Goal: Task Accomplishment & Management: Manage account settings

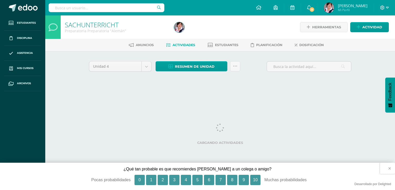
click at [391, 167] on button "×" at bounding box center [387, 167] width 15 height 11
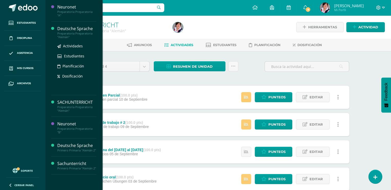
click at [62, 35] on div "Preparatoria Preparatoria "Alemán"" at bounding box center [76, 35] width 39 height 7
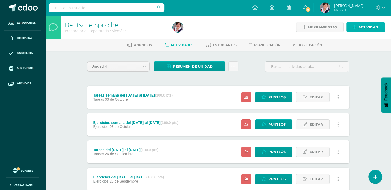
click at [371, 27] on span "Actividad" at bounding box center [368, 27] width 20 height 10
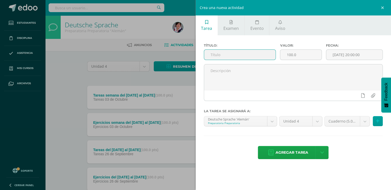
click at [213, 56] on input "text" at bounding box center [240, 55] width 72 height 10
type input "Ejercicio de escucha # 4"
click at [339, 55] on input "[DATE] 20:00:00" at bounding box center [354, 55] width 57 height 10
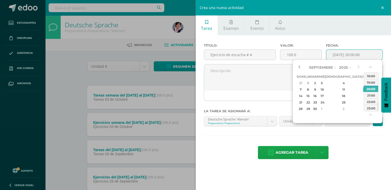
click at [299, 67] on button "button" at bounding box center [299, 67] width 5 height 8
click at [363, 102] on div "26" at bounding box center [365, 102] width 5 height 6
click at [374, 107] on div "23:00" at bounding box center [371, 108] width 14 height 6
type input "2025-09-26 23:00"
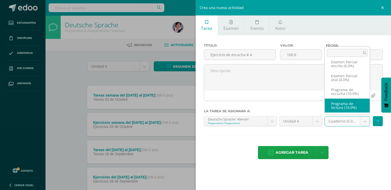
scroll to position [64, 0]
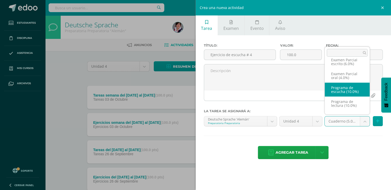
select select "234266"
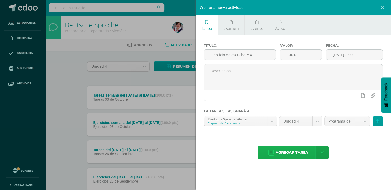
click at [297, 152] on span "Agregar tarea" at bounding box center [292, 152] width 33 height 13
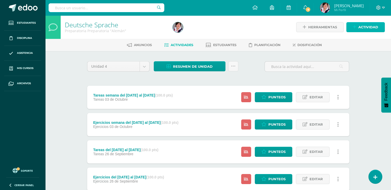
click at [369, 27] on span "Actividad" at bounding box center [368, 27] width 20 height 10
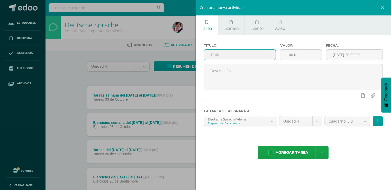
click at [217, 56] on input "text" at bounding box center [240, 55] width 72 height 10
type input "Ejercicio de escucha # 5"
click at [336, 53] on input "[DATE] 20:00:00" at bounding box center [354, 55] width 57 height 10
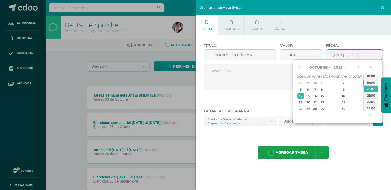
click at [363, 83] on div "3" at bounding box center [365, 83] width 5 height 6
click at [369, 108] on div "23:00" at bounding box center [371, 108] width 14 height 6
type input "2025-10-03 23:00"
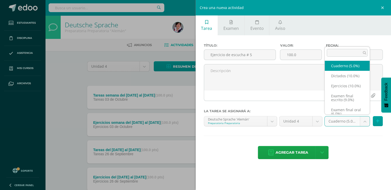
click at [366, 124] on body "Tarea asignada exitosamente Estudiantes Disciplina Asistencia Mis cursos Archiv…" at bounding box center [195, 193] width 391 height 386
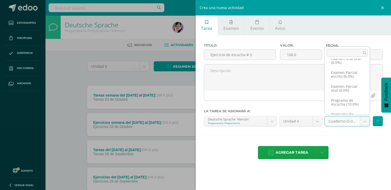
scroll to position [51, 0]
select select "234266"
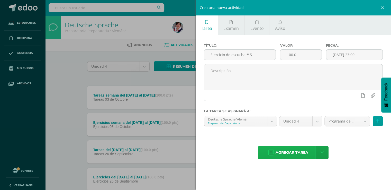
click at [289, 153] on span "Agregar tarea" at bounding box center [292, 152] width 33 height 13
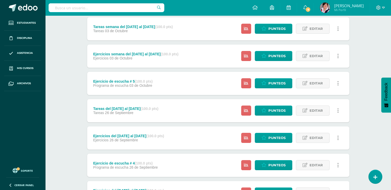
scroll to position [113, 0]
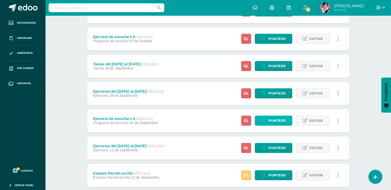
click at [280, 121] on span "Punteos" at bounding box center [276, 121] width 17 height 10
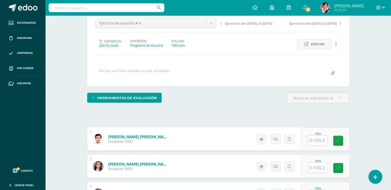
scroll to position [51, 0]
click at [313, 139] on input "text" at bounding box center [320, 140] width 21 height 10
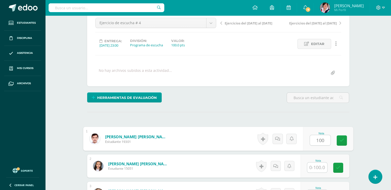
type input "100"
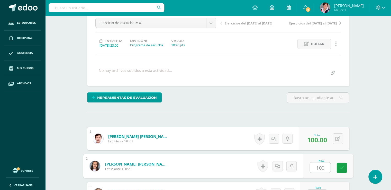
type input "100"
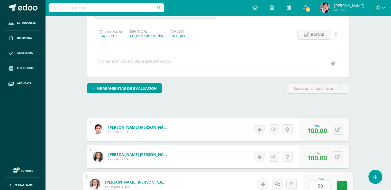
type input "80"
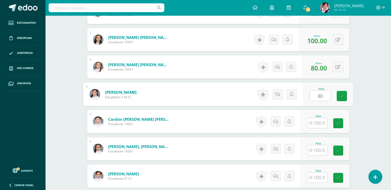
type input "80"
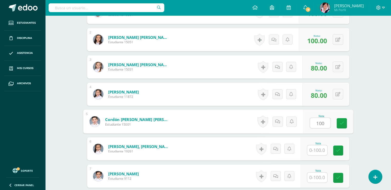
type input "100"
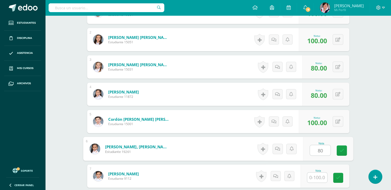
type input "80"
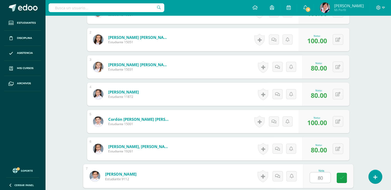
type input "80"
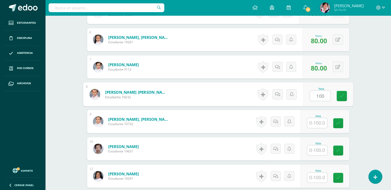
type input "100"
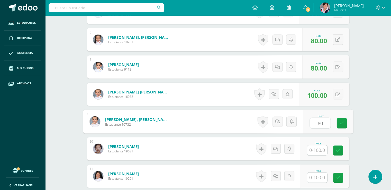
type input "80"
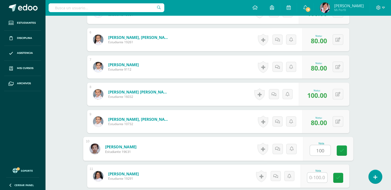
type input "100"
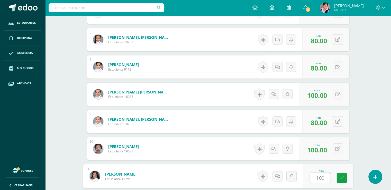
type input "100"
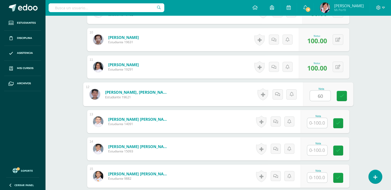
type input "60"
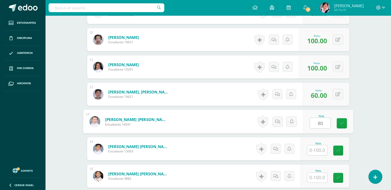
type input "80"
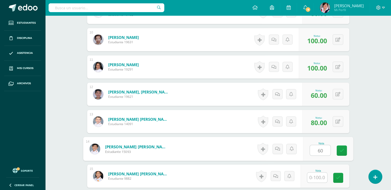
type input "60"
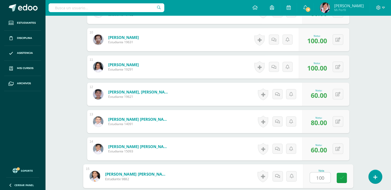
type input "100"
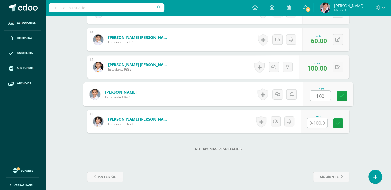
type input "100"
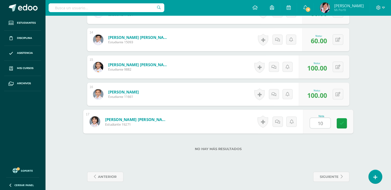
type input "100"
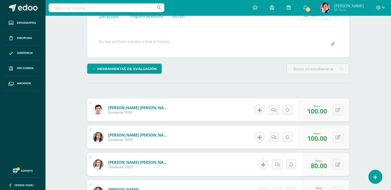
scroll to position [0, 0]
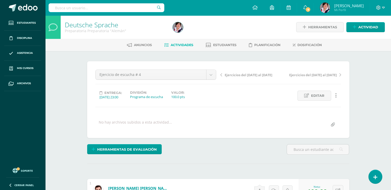
click at [185, 46] on span "Actividades" at bounding box center [182, 45] width 23 height 4
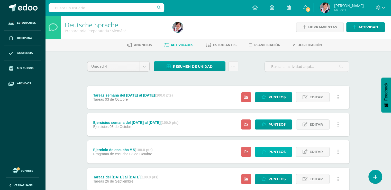
click at [275, 151] on span "Punteos" at bounding box center [276, 152] width 17 height 10
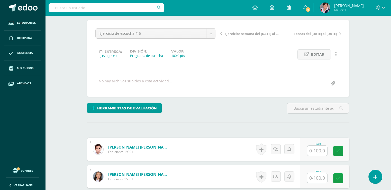
scroll to position [41, 0]
click at [318, 148] on input "text" at bounding box center [320, 150] width 21 height 10
type input "100"
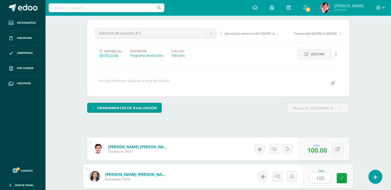
type input "100"
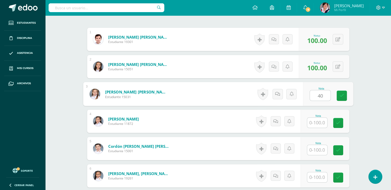
type input "40"
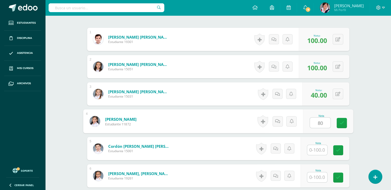
type input "80"
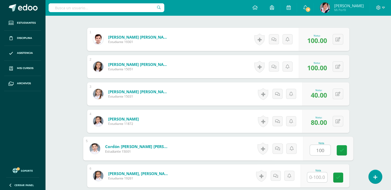
type input "100"
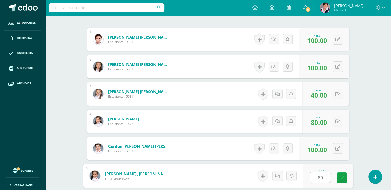
type input "80"
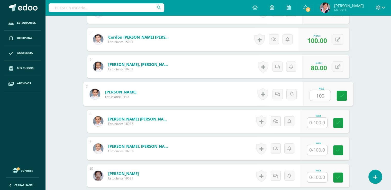
type input "100"
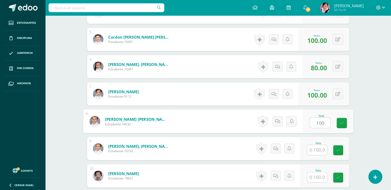
type input "100"
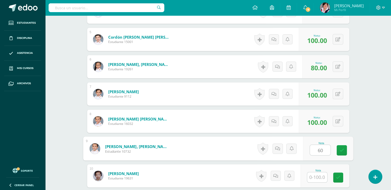
type input "60"
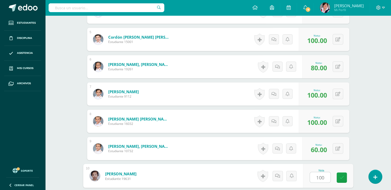
type input "100"
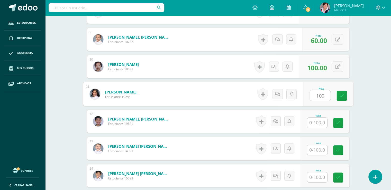
type input "100"
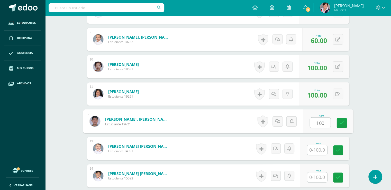
type input "100"
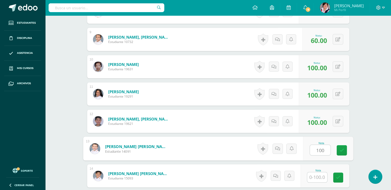
type input "100"
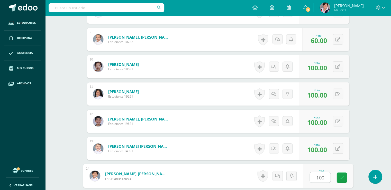
type input "100"
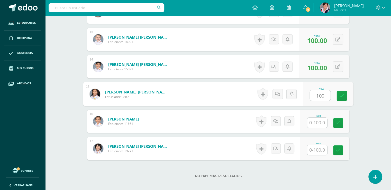
type input "100"
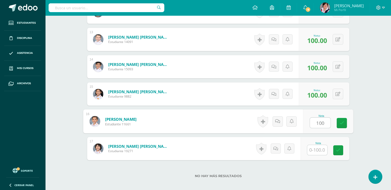
type input "100"
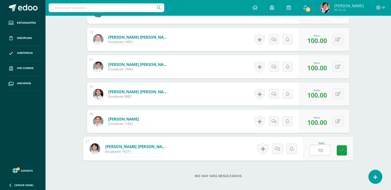
type input "100"
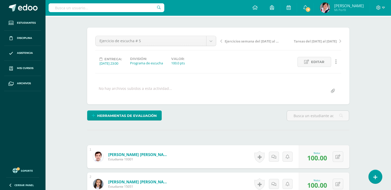
scroll to position [0, 0]
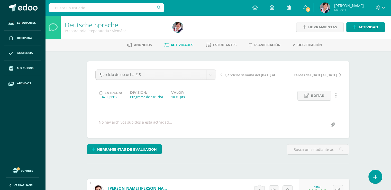
click at [181, 44] on span "Actividades" at bounding box center [182, 45] width 23 height 4
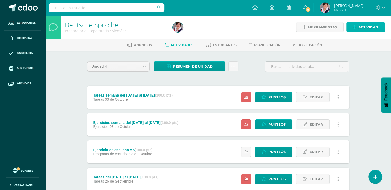
click at [366, 28] on span "Actividad" at bounding box center [368, 27] width 20 height 10
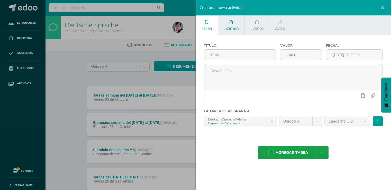
click at [231, 21] on icon at bounding box center [231, 22] width 3 height 4
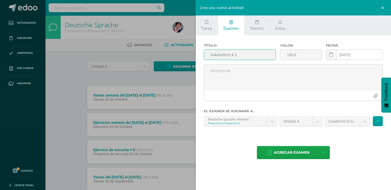
type input "Vokabeltest # 2"
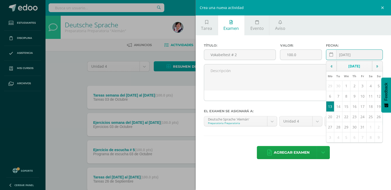
click at [344, 56] on input "[DATE]" at bounding box center [354, 55] width 57 height 10
click at [330, 54] on icon at bounding box center [331, 54] width 4 height 4
click at [338, 97] on td "7" at bounding box center [338, 96] width 8 height 10
type input "2025-10-07"
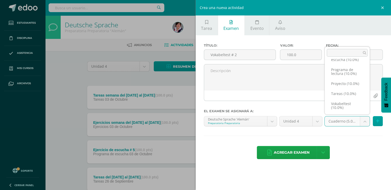
scroll to position [100, 0]
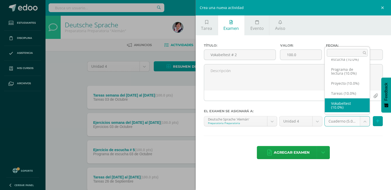
select select "234269"
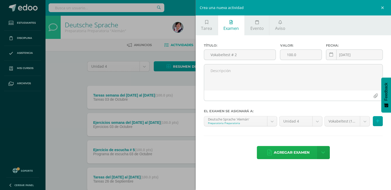
click at [292, 152] on span "Agregar examen" at bounding box center [292, 152] width 36 height 13
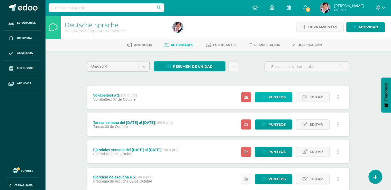
click at [276, 95] on span "Punteos" at bounding box center [276, 97] width 17 height 10
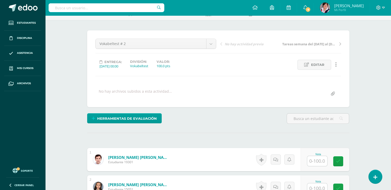
scroll to position [31, 0]
click at [315, 160] on input "text" at bounding box center [320, 161] width 21 height 10
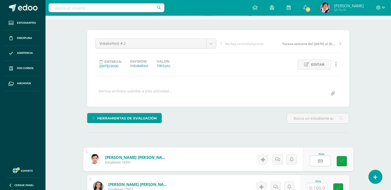
type input "89"
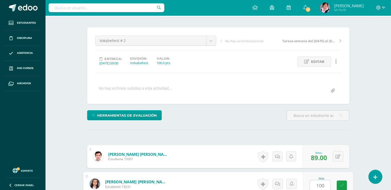
type input "100"
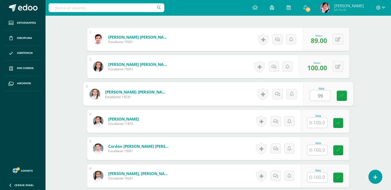
type input "99"
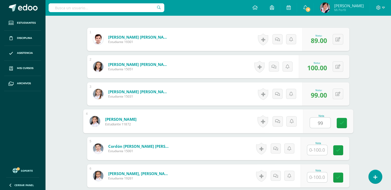
type input "99"
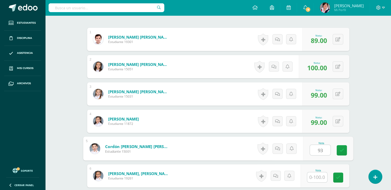
type input "93"
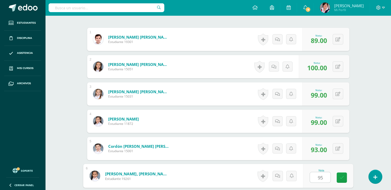
type input "95"
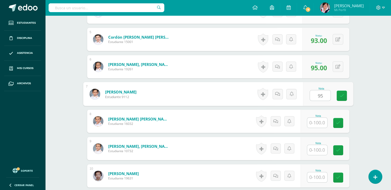
type input "95"
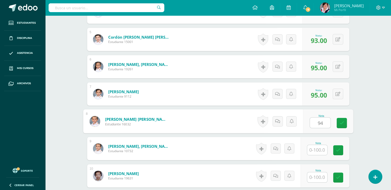
type input "94"
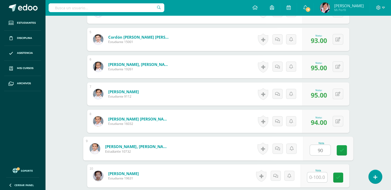
type input "90"
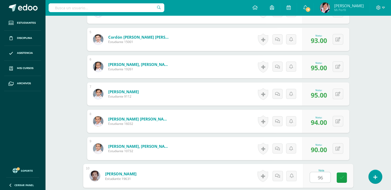
type input "96"
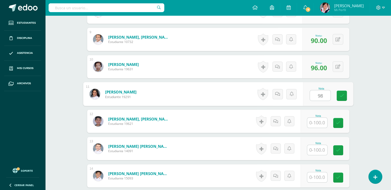
type input "98"
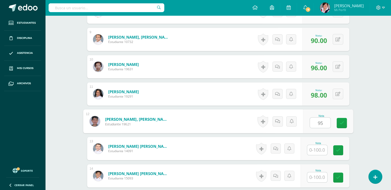
type input "95"
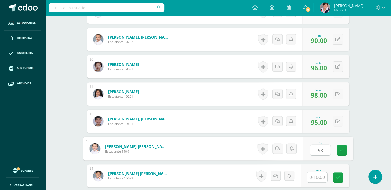
type input "98"
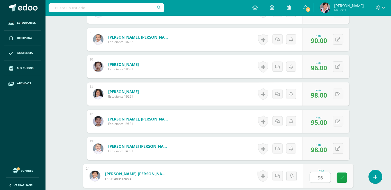
type input "96"
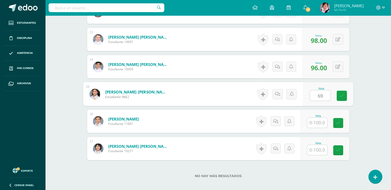
type input "69"
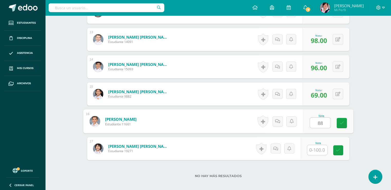
type input "88"
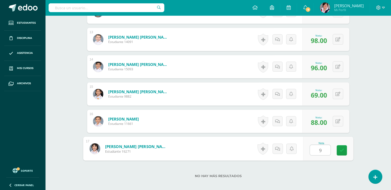
type input "98"
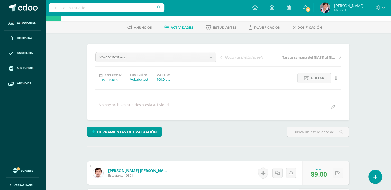
scroll to position [0, 0]
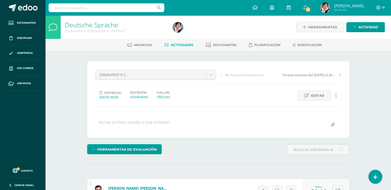
click at [184, 44] on span "Actividades" at bounding box center [182, 45] width 23 height 4
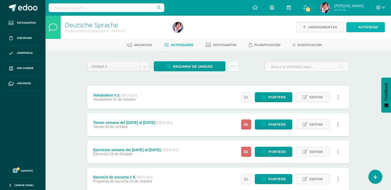
click at [367, 27] on span "Actividad" at bounding box center [368, 27] width 20 height 10
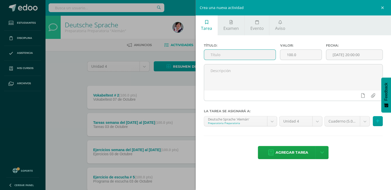
click at [214, 54] on input "text" at bounding box center [240, 55] width 72 height 10
type input "Proyecto"
click at [340, 54] on input "[DATE] 20:00:00" at bounding box center [354, 55] width 57 height 10
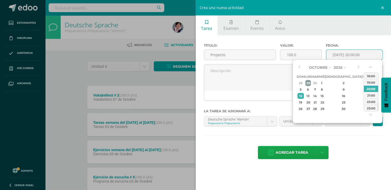
click at [311, 84] on div "29" at bounding box center [307, 83] width 5 height 6
click at [372, 108] on div "23:00" at bounding box center [371, 108] width 14 height 6
type input "2025-09-29 23:00"
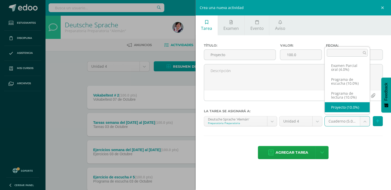
scroll to position [74, 0]
select select "234270"
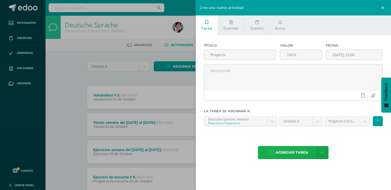
click at [291, 152] on span "Agregar tarea" at bounding box center [292, 152] width 33 height 13
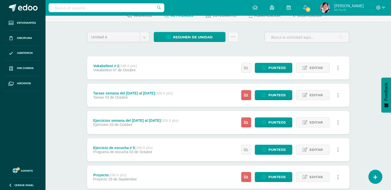
scroll to position [31, 0]
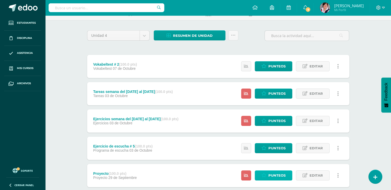
click at [277, 174] on span "Punteos" at bounding box center [276, 175] width 17 height 10
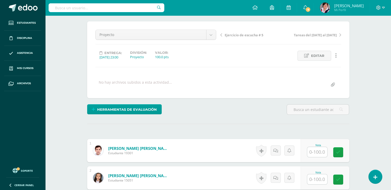
scroll to position [44, 0]
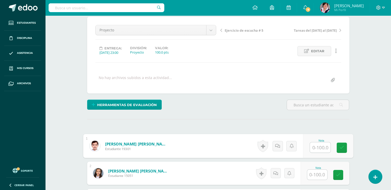
click at [314, 144] on input "text" at bounding box center [320, 147] width 21 height 10
type input "95"
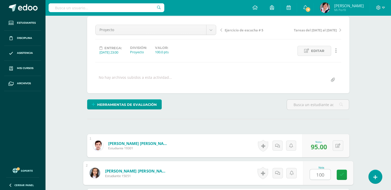
type input "100"
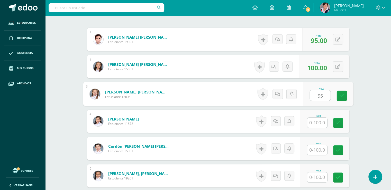
type input "95"
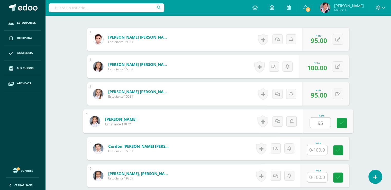
type input "95"
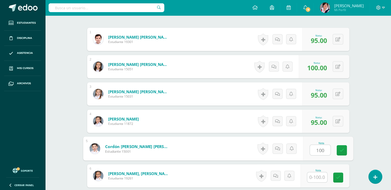
type input "100"
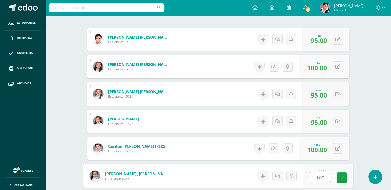
type input "100"
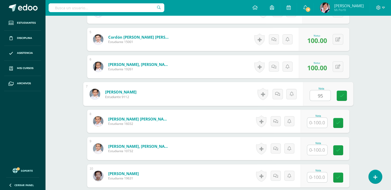
type input "95"
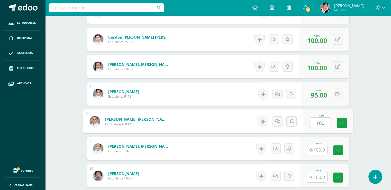
type input "100"
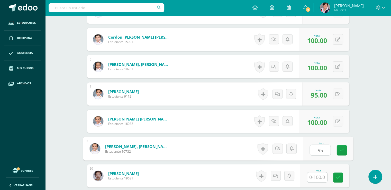
type input "95"
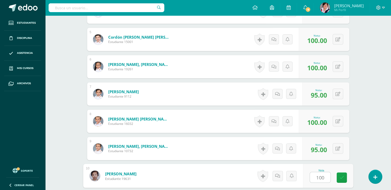
type input "100"
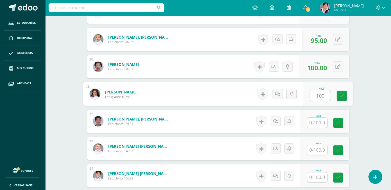
type input "100"
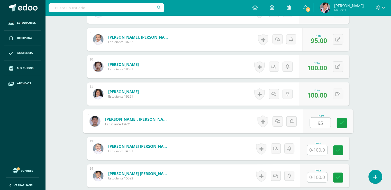
type input "95"
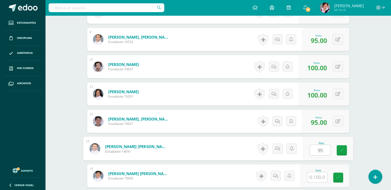
type input "95"
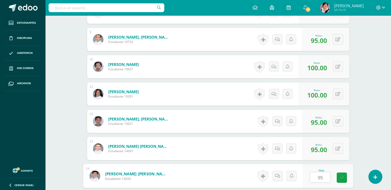
type input "95"
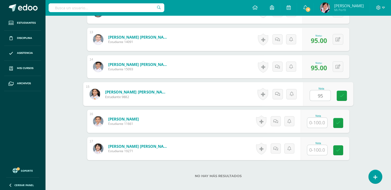
type input "95"
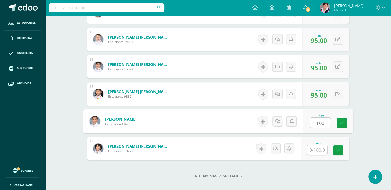
type input "100"
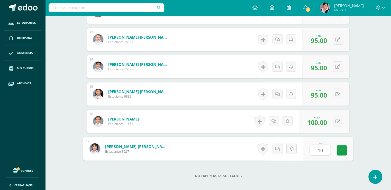
type input "100"
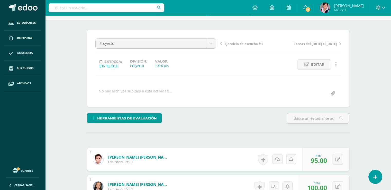
scroll to position [0, 0]
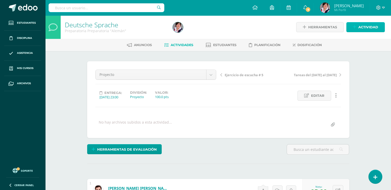
click at [364, 28] on span "Actividad" at bounding box center [368, 27] width 20 height 10
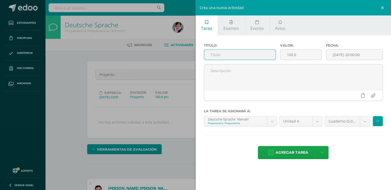
click at [216, 54] on input "text" at bounding box center [240, 55] width 72 height 10
type input "c"
type input "Cuaderno"
click at [354, 54] on input "[DATE] 20:00:00" at bounding box center [354, 55] width 57 height 10
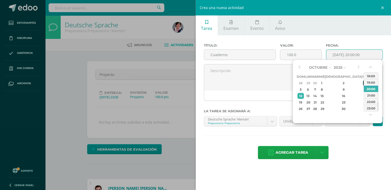
click at [363, 84] on div "3" at bounding box center [365, 83] width 5 height 6
click at [370, 108] on div "23:00" at bounding box center [371, 108] width 14 height 6
type input "2025-10-03 23:00"
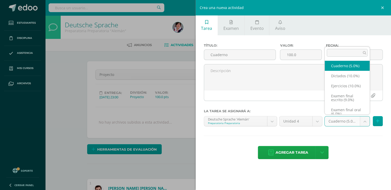
select select "234268"
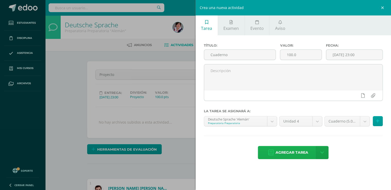
click at [296, 153] on span "Agregar tarea" at bounding box center [292, 152] width 33 height 13
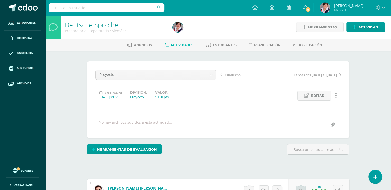
click at [181, 43] on span "Actividades" at bounding box center [182, 45] width 23 height 4
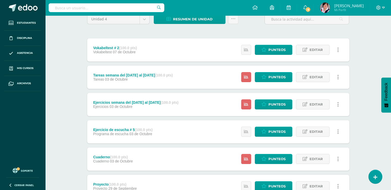
scroll to position [55, 0]
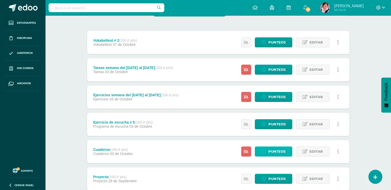
click at [277, 150] on span "Punteos" at bounding box center [276, 152] width 17 height 10
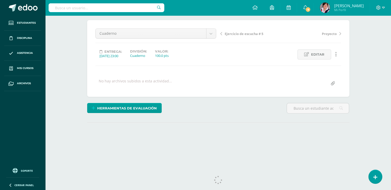
scroll to position [50, 0]
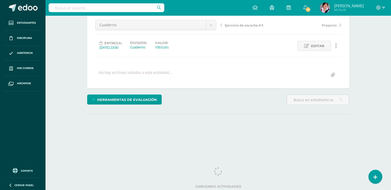
click at [391, 154] on html "Estudiantes Disciplina Asistencia Mis cursos Archivos Soporte Ayuda Reportar un…" at bounding box center [195, 52] width 391 height 204
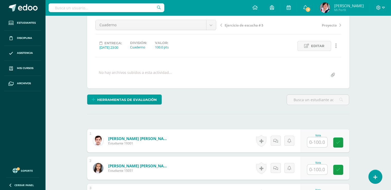
scroll to position [50, 0]
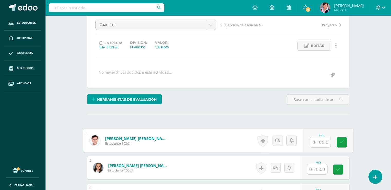
click at [318, 141] on input "text" at bounding box center [320, 142] width 21 height 10
type input "100"
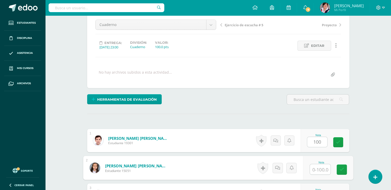
scroll to position [50, 0]
type input "100"
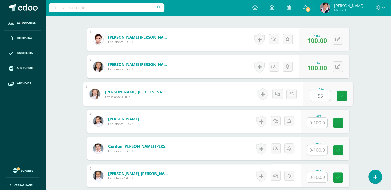
type input "95"
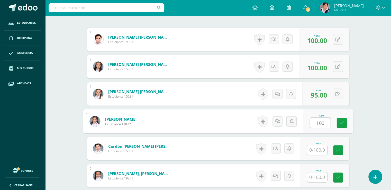
type input "100"
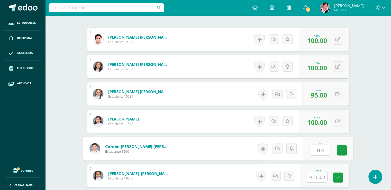
type input "100"
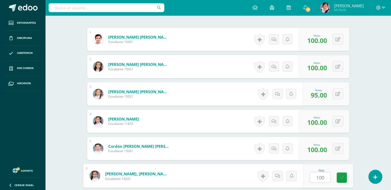
type input "100"
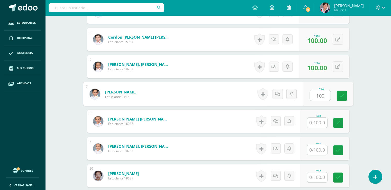
type input "100"
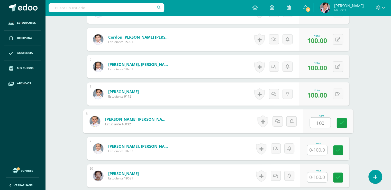
type input "100"
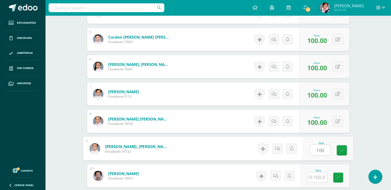
type input "100"
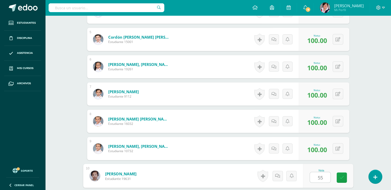
type input "55"
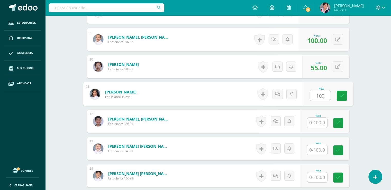
type input "100"
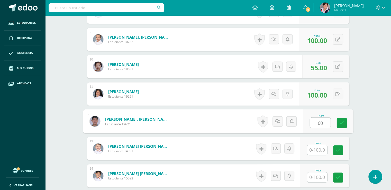
type input "60"
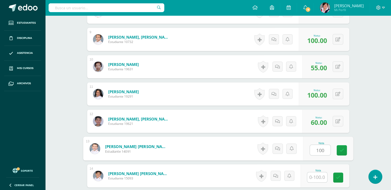
type input "100"
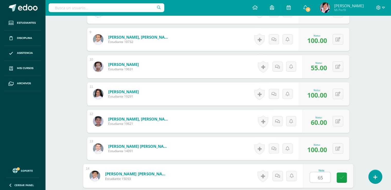
type input "65"
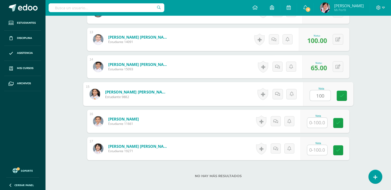
type input "100"
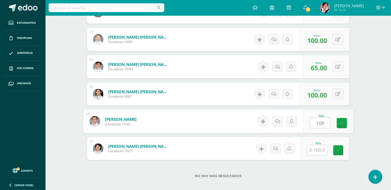
type input "100"
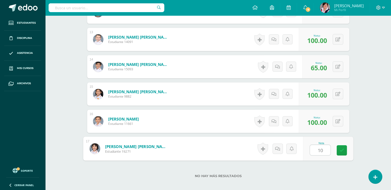
type input "100"
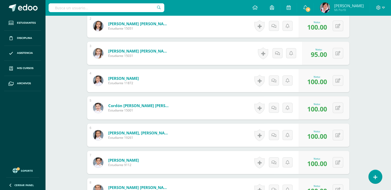
scroll to position [0, 0]
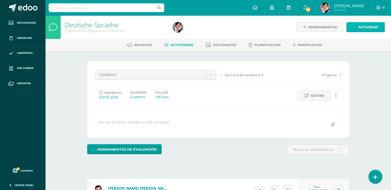
click at [367, 29] on span "Actividad" at bounding box center [368, 27] width 20 height 10
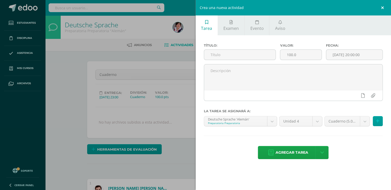
click at [381, 7] on link at bounding box center [383, 7] width 15 height 15
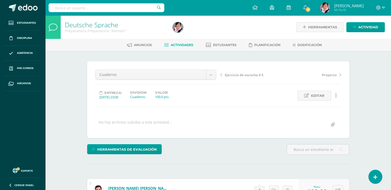
click at [180, 44] on span "Actividades" at bounding box center [182, 45] width 23 height 4
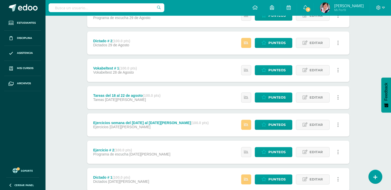
scroll to position [585, 0]
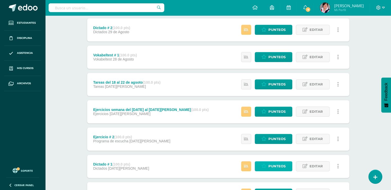
click at [275, 164] on span "Punteos" at bounding box center [276, 166] width 17 height 10
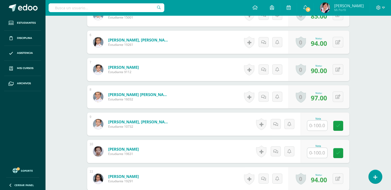
scroll to position [286, 0]
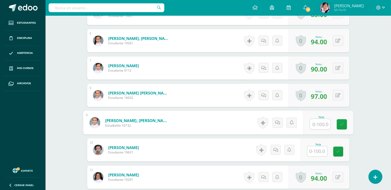
click at [317, 121] on input "text" at bounding box center [320, 124] width 21 height 10
type input "96"
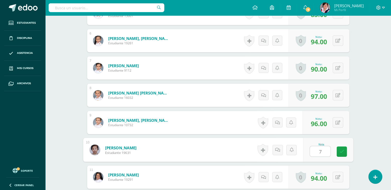
type input "76"
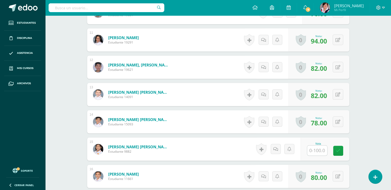
scroll to position [443, 0]
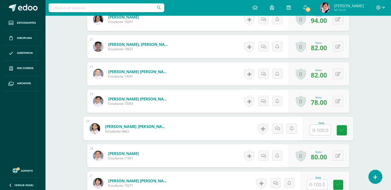
click at [319, 129] on input "text" at bounding box center [320, 130] width 21 height 10
type input "85"
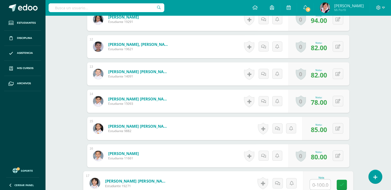
click at [318, 183] on input "text" at bounding box center [320, 184] width 21 height 10
type input "98"
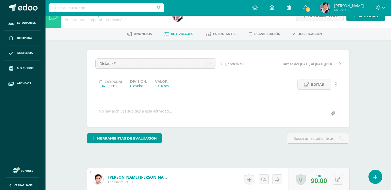
scroll to position [0, 0]
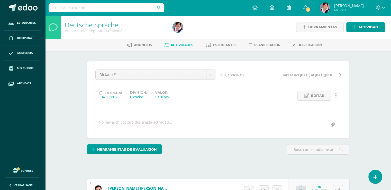
click at [186, 44] on span "Actividades" at bounding box center [182, 45] width 23 height 4
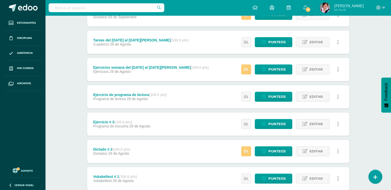
scroll to position [501, 0]
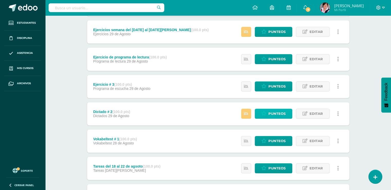
click at [278, 113] on span "Punteos" at bounding box center [276, 114] width 17 height 10
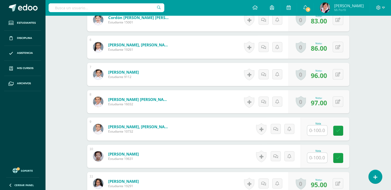
scroll to position [281, 0]
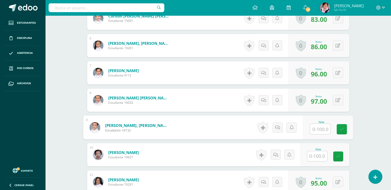
click at [317, 128] on input "text" at bounding box center [320, 129] width 21 height 10
type input "90"
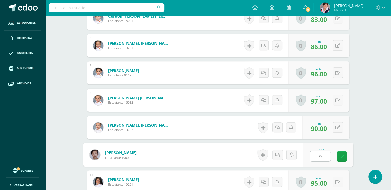
type input "90"
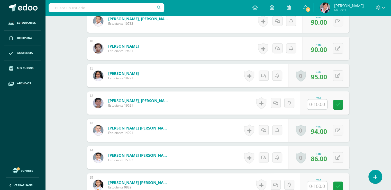
scroll to position [394, 0]
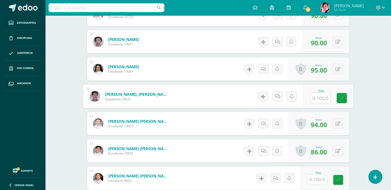
click at [320, 96] on input "text" at bounding box center [320, 98] width 21 height 10
type input "80"
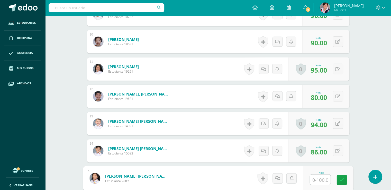
click at [317, 178] on input "text" at bounding box center [320, 179] width 21 height 10
type input "95"
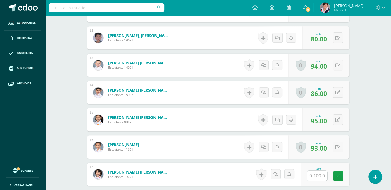
scroll to position [486, 0]
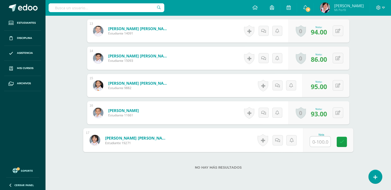
click at [317, 139] on input "text" at bounding box center [320, 141] width 21 height 10
type input "97"
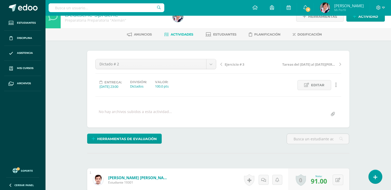
scroll to position [0, 0]
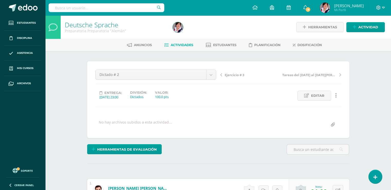
click at [183, 44] on span "Actividades" at bounding box center [182, 45] width 23 height 4
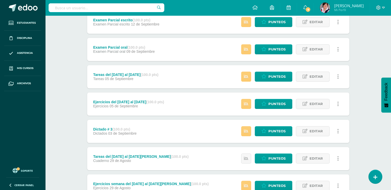
scroll to position [354, 0]
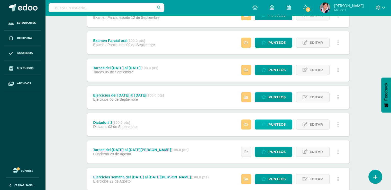
click at [278, 123] on span "Punteos" at bounding box center [276, 125] width 17 height 10
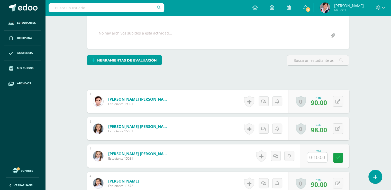
scroll to position [89, 0]
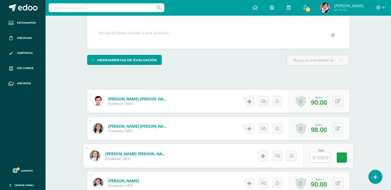
click at [320, 156] on input "text" at bounding box center [320, 157] width 21 height 10
type input "75"
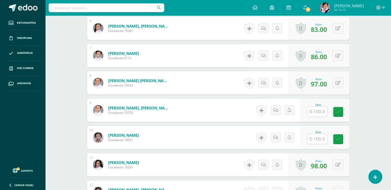
scroll to position [312, 0]
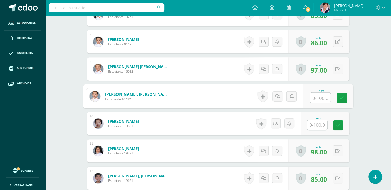
click at [318, 97] on input "text" at bounding box center [320, 98] width 21 height 10
type input "86"
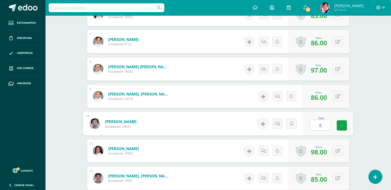
type input "86"
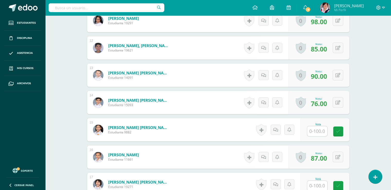
scroll to position [445, 0]
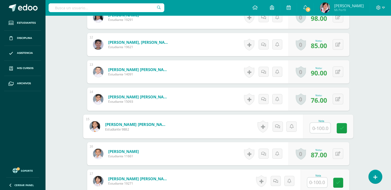
click at [315, 126] on input "text" at bounding box center [320, 128] width 21 height 10
type input "92"
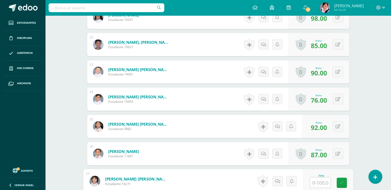
click at [320, 181] on input "text" at bounding box center [320, 182] width 21 height 10
type input "94"
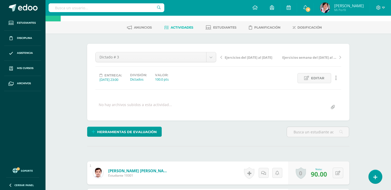
scroll to position [0, 0]
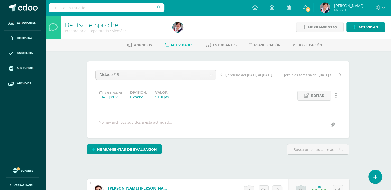
click at [181, 42] on link "Actividades" at bounding box center [178, 45] width 29 height 8
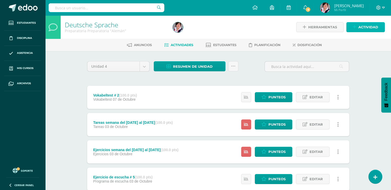
click at [371, 26] on span "Actividad" at bounding box center [368, 27] width 20 height 10
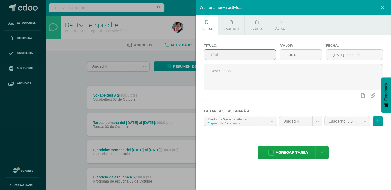
click at [214, 53] on input "text" at bounding box center [240, 55] width 72 height 10
type input "Dictado # 4"
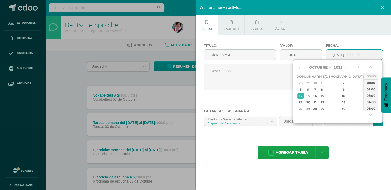
click at [349, 58] on input "[DATE] 20:00:00" at bounding box center [354, 55] width 57 height 10
click at [338, 83] on div "2" at bounding box center [344, 83] width 30 height 6
click at [371, 108] on div "23:00" at bounding box center [371, 108] width 14 height 6
type input "2025-10-02 23:00"
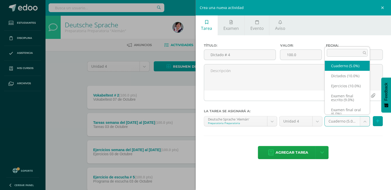
click at [366, 122] on body "Estudiantes Disciplina Asistencia Mis cursos Archivos Soporte Ayuda Reportar un…" at bounding box center [195, 193] width 391 height 386
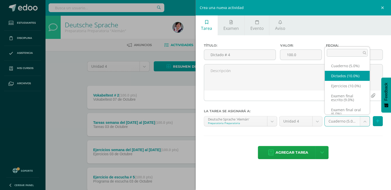
select select "234267"
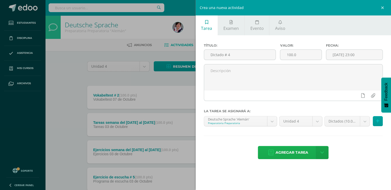
click at [285, 153] on span "Agregar tarea" at bounding box center [292, 152] width 33 height 13
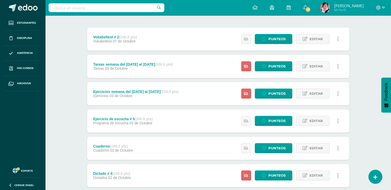
scroll to position [68, 0]
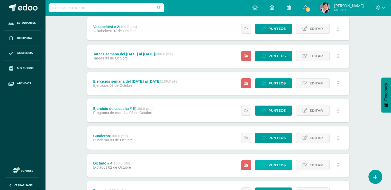
click at [273, 165] on span "Punteos" at bounding box center [276, 165] width 17 height 10
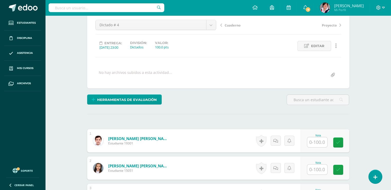
scroll to position [50, 0]
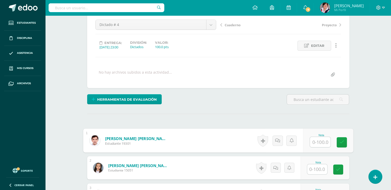
click at [319, 140] on input "text" at bounding box center [320, 142] width 21 height 10
type input "97"
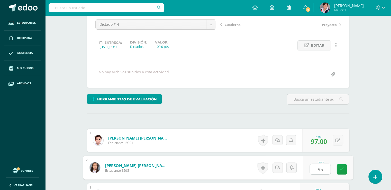
type input "95"
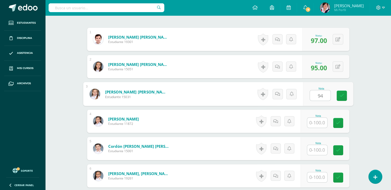
type input "94"
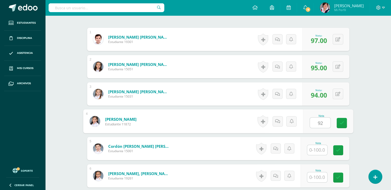
type input "92"
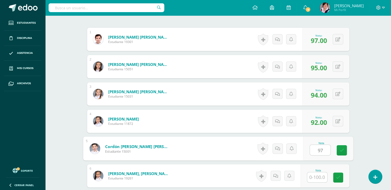
type input "97"
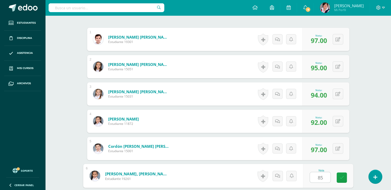
type input "85"
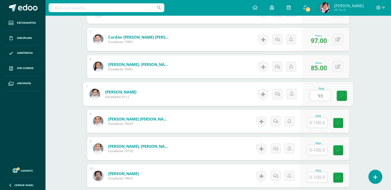
type input "93"
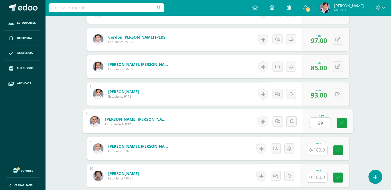
type input "99"
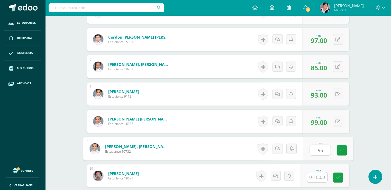
type input "95"
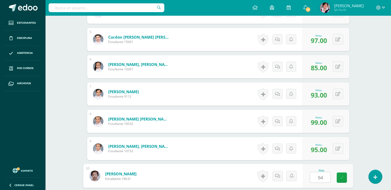
type input "94"
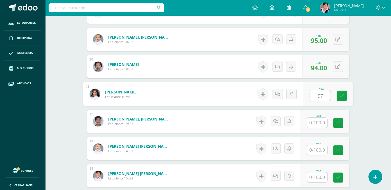
type input "97"
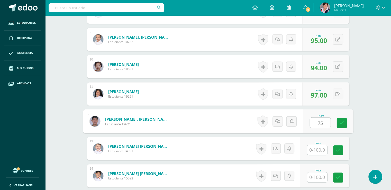
type input "75"
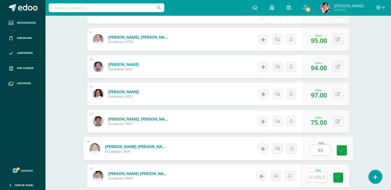
type input "93"
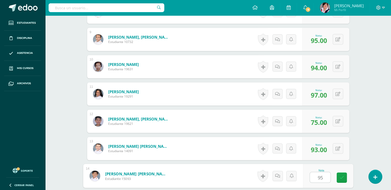
type input "95"
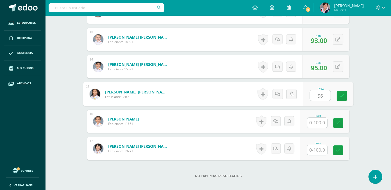
type input "96"
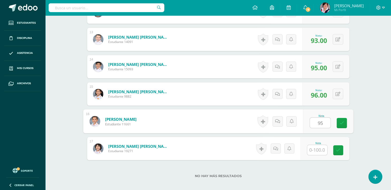
type input "95"
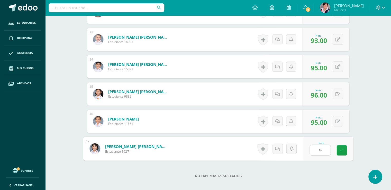
type input "98"
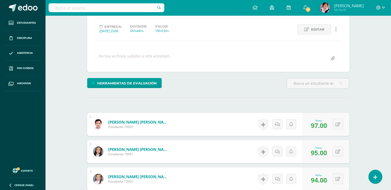
scroll to position [0, 0]
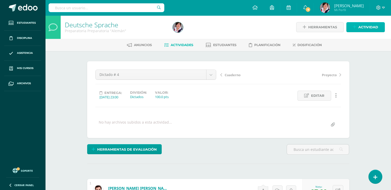
click at [369, 27] on span "Actividad" at bounding box center [368, 27] width 20 height 10
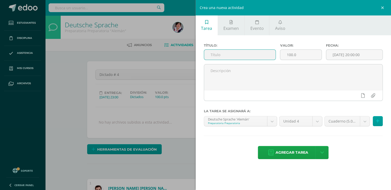
click at [214, 54] on input "text" at bounding box center [240, 55] width 72 height 10
type input "Ejercicio de lectura #2"
click at [336, 56] on input "[DATE] 20:00:00" at bounding box center [354, 55] width 57 height 10
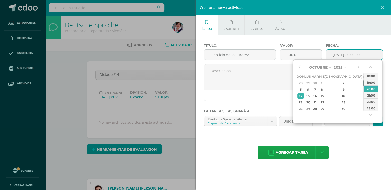
click at [363, 82] on div "3" at bounding box center [365, 83] width 5 height 6
click at [373, 108] on div "23:00" at bounding box center [371, 108] width 14 height 6
type input "2025-10-03 23:00"
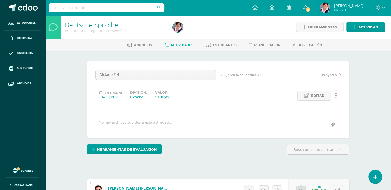
click at [181, 44] on span "Actividades" at bounding box center [182, 45] width 23 height 4
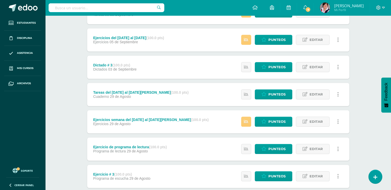
scroll to position [485, 0]
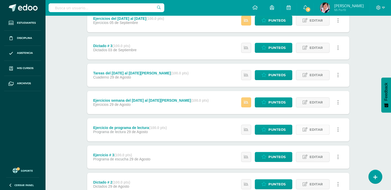
click at [315, 129] on span "Editar" at bounding box center [315, 130] width 13 height 10
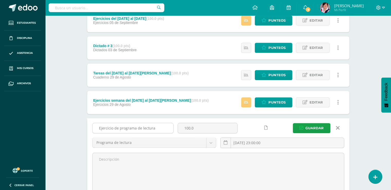
click at [158, 128] on input "Ejercicio de programa de lectura" at bounding box center [133, 128] width 81 height 10
drag, startPoint x: 162, startPoint y: 127, endPoint x: 96, endPoint y: 126, distance: 65.3
click at [96, 126] on input "Ejercicio de programa de lectura # 1" at bounding box center [133, 128] width 81 height 10
type input "Ejercicio de programa de lectura # 1"
click at [313, 127] on span "Guardar" at bounding box center [314, 128] width 18 height 10
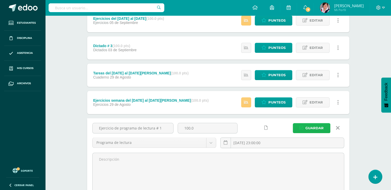
click at [313, 127] on span "Guardar" at bounding box center [314, 128] width 18 height 10
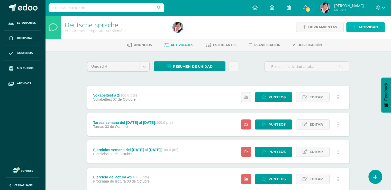
click at [363, 28] on span "Actividad" at bounding box center [368, 27] width 20 height 10
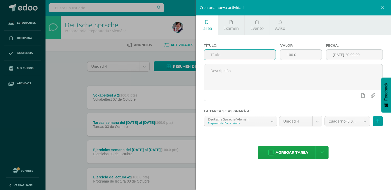
click at [211, 55] on input "text" at bounding box center [240, 55] width 72 height 10
paste input "Ejercicio de programa de lectura # 1"
type input "Ejercicio de programa de lectura # 2"
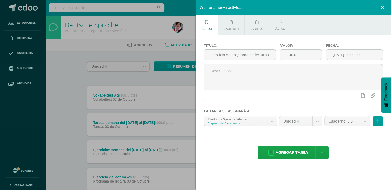
click at [383, 6] on link at bounding box center [383, 7] width 15 height 15
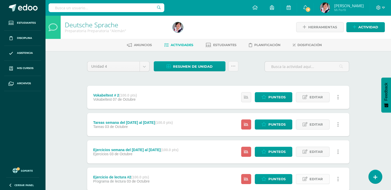
click at [316, 179] on span "Editar" at bounding box center [315, 179] width 13 height 10
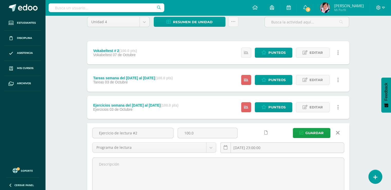
scroll to position [51, 0]
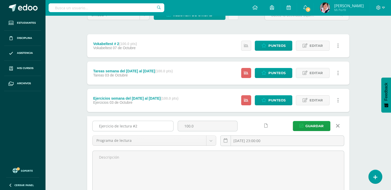
click at [139, 124] on input "Ejercicio de lectura #2" at bounding box center [133, 126] width 81 height 10
type input "E"
paste input "Ejercicio de programa de lectura # 1"
type input "Ejercicio de programa de lectura # 2"
click at [314, 124] on span "Guardar" at bounding box center [314, 126] width 18 height 10
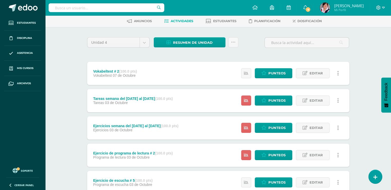
scroll to position [25, 0]
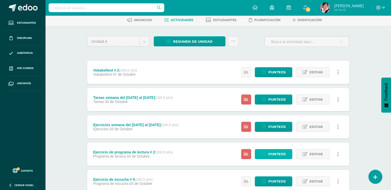
click at [279, 154] on span "Punteos" at bounding box center [276, 154] width 17 height 10
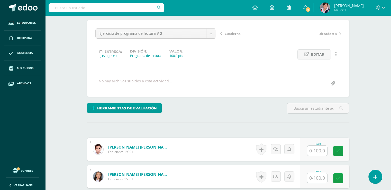
scroll to position [41, 0]
click at [317, 151] on input "text" at bounding box center [320, 150] width 21 height 10
type input "90"
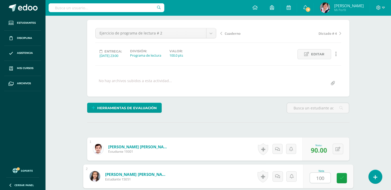
type input "100"
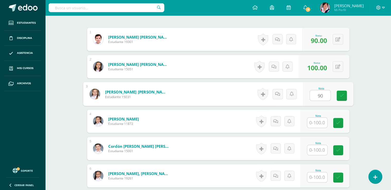
type input "90"
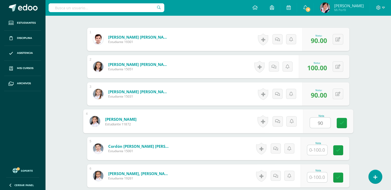
type input "90"
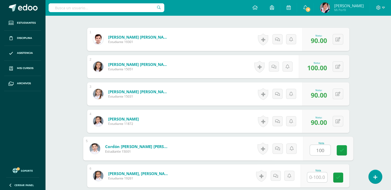
type input "100"
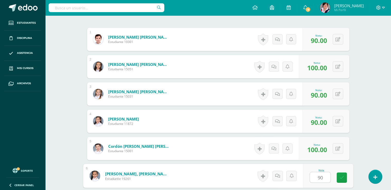
type input "90"
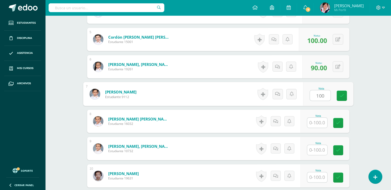
type input "100"
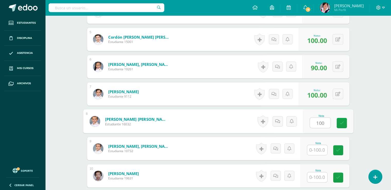
type input "100"
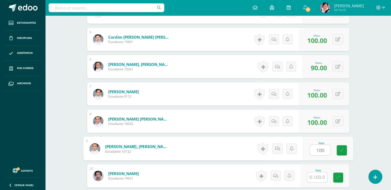
type input "100"
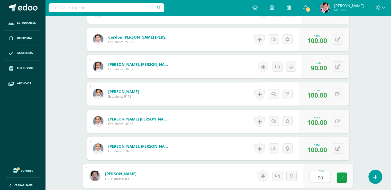
type input "90"
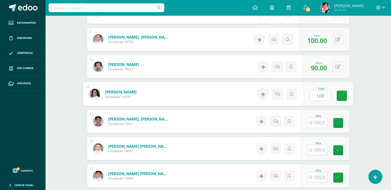
type input "100"
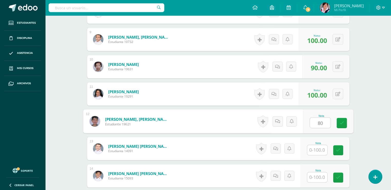
type input "80"
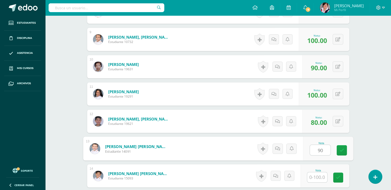
type input "90"
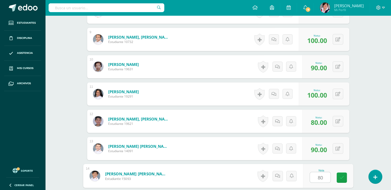
type input "80"
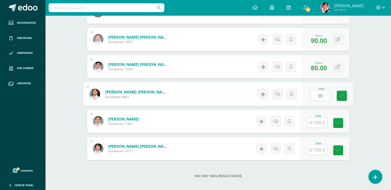
type input "90"
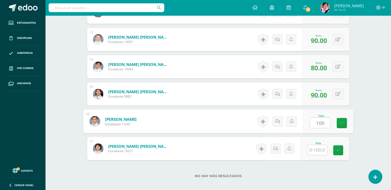
type input "100"
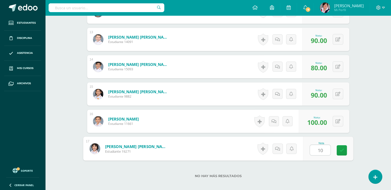
type input "100"
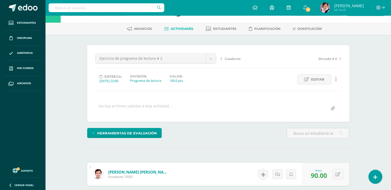
scroll to position [0, 0]
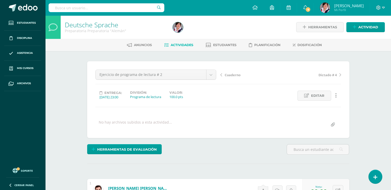
click at [184, 43] on span "Actividades" at bounding box center [182, 45] width 23 height 4
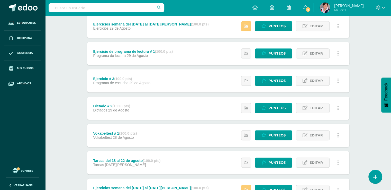
scroll to position [595, 0]
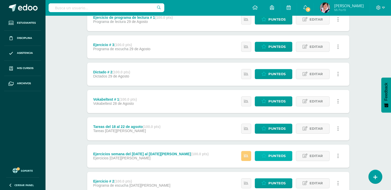
click at [273, 154] on span "Punteos" at bounding box center [276, 156] width 17 height 10
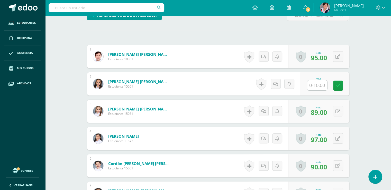
scroll to position [134, 0]
click at [317, 84] on input "text" at bounding box center [320, 85] width 21 height 10
type input "90"
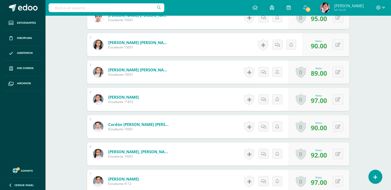
scroll to position [0, 0]
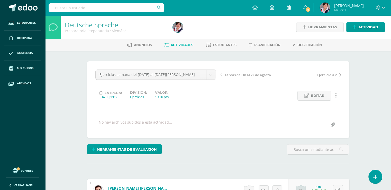
click at [181, 46] on span "Actividades" at bounding box center [182, 45] width 23 height 4
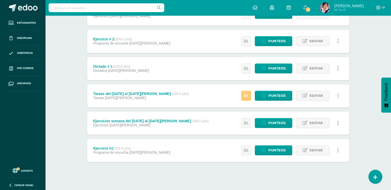
scroll to position [745, 0]
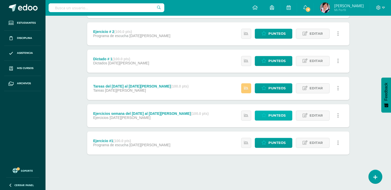
click at [273, 113] on span "Punteos" at bounding box center [276, 116] width 17 height 10
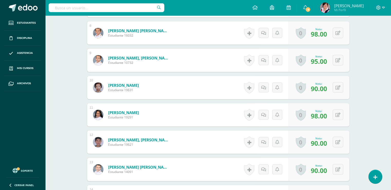
scroll to position [351, 0]
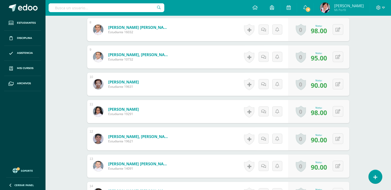
click at [320, 141] on span "90.00" at bounding box center [319, 139] width 16 height 9
click at [337, 138] on button at bounding box center [341, 138] width 11 height 11
type input "85"
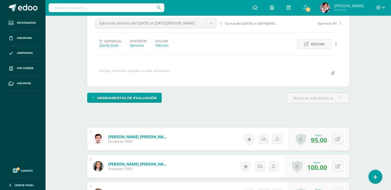
scroll to position [0, 0]
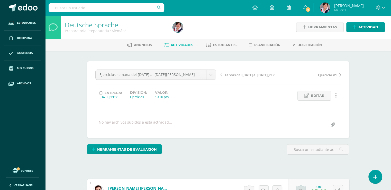
click at [178, 45] on span "Actividades" at bounding box center [182, 45] width 23 height 4
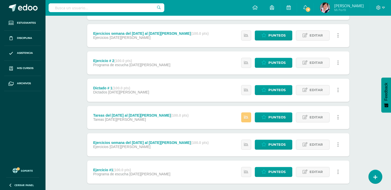
scroll to position [743, 0]
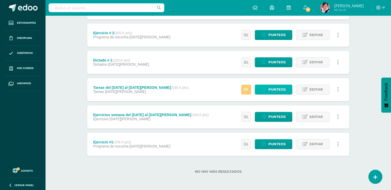
click at [276, 89] on span "Punteos" at bounding box center [276, 90] width 17 height 10
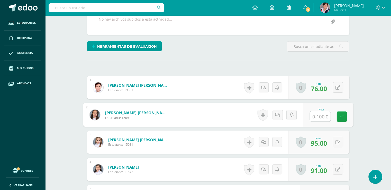
scroll to position [103, 0]
click at [320, 114] on input "text" at bounding box center [320, 116] width 21 height 10
type input "95"
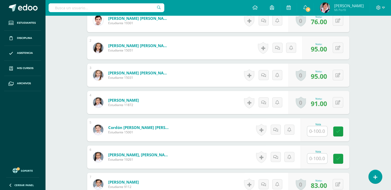
scroll to position [172, 0]
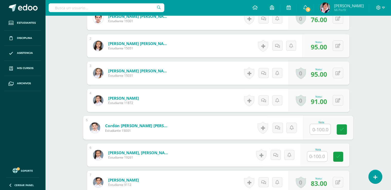
click at [318, 128] on input "text" at bounding box center [320, 129] width 21 height 10
type input "86"
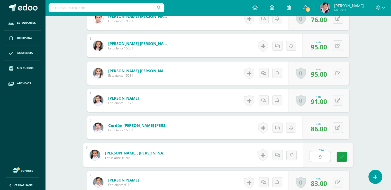
type input "90"
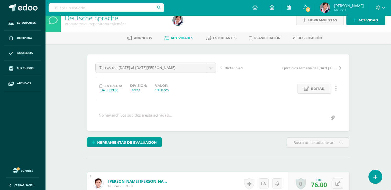
scroll to position [0, 0]
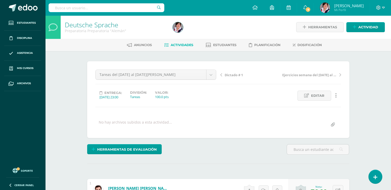
click at [187, 45] on span "Actividades" at bounding box center [182, 45] width 23 height 4
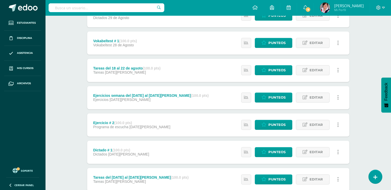
scroll to position [653, 0]
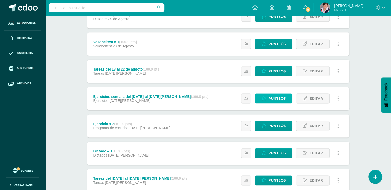
click at [278, 97] on span "Punteos" at bounding box center [276, 99] width 17 height 10
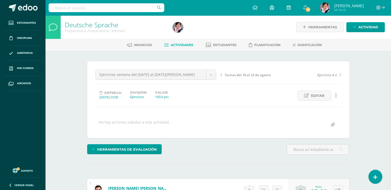
click at [185, 43] on span "Actividades" at bounding box center [182, 45] width 23 height 4
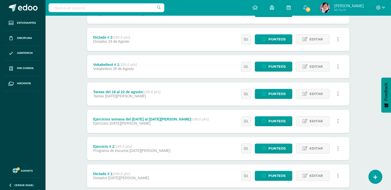
scroll to position [629, 0]
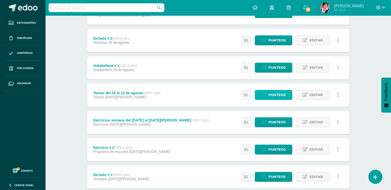
click at [276, 94] on span "Punteos" at bounding box center [276, 95] width 17 height 10
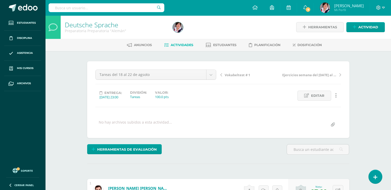
click at [183, 45] on span "Actividades" at bounding box center [182, 45] width 23 height 4
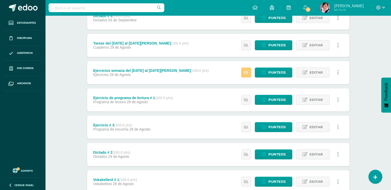
scroll to position [513, 0]
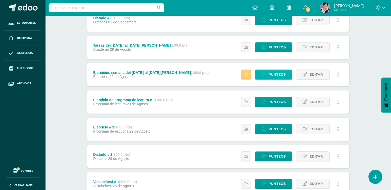
click at [275, 75] on span "Punteos" at bounding box center [276, 75] width 17 height 10
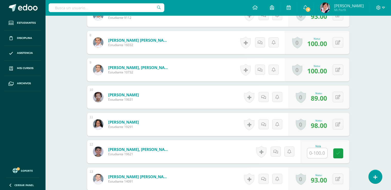
scroll to position [343, 0]
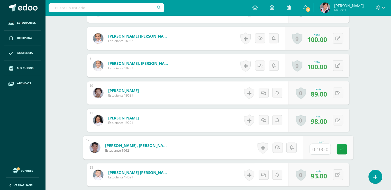
click at [320, 149] on input "text" at bounding box center [320, 149] width 21 height 10
type input "80"
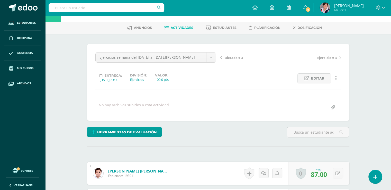
scroll to position [13, 0]
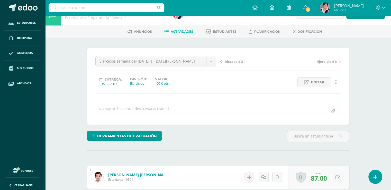
click at [181, 32] on span "Actividades" at bounding box center [182, 32] width 23 height 4
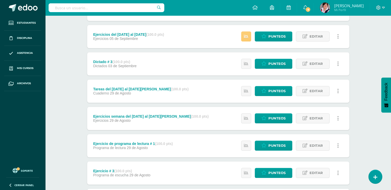
scroll to position [479, 0]
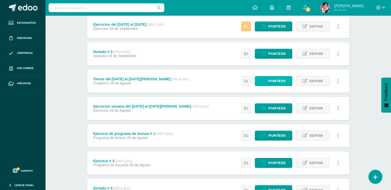
click at [276, 80] on span "Punteos" at bounding box center [276, 81] width 17 height 10
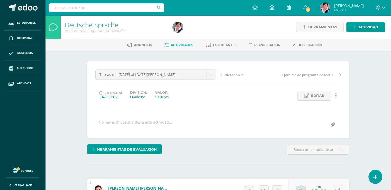
click at [185, 45] on span "Actividades" at bounding box center [182, 45] width 23 height 4
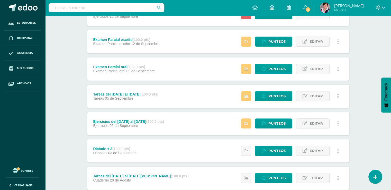
scroll to position [385, 0]
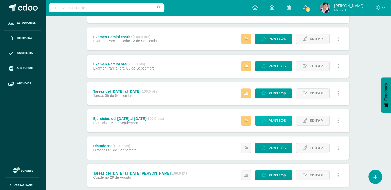
click at [276, 120] on span "Punteos" at bounding box center [276, 121] width 17 height 10
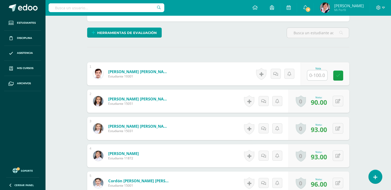
scroll to position [117, 0]
click at [316, 75] on input "text" at bounding box center [317, 75] width 20 height 10
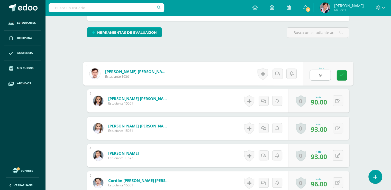
type input "98"
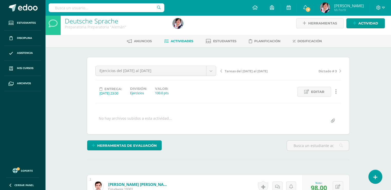
scroll to position [0, 0]
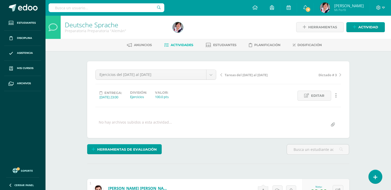
click at [184, 43] on span "Actividades" at bounding box center [182, 45] width 23 height 4
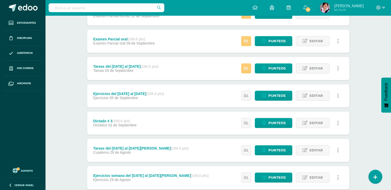
scroll to position [409, 0]
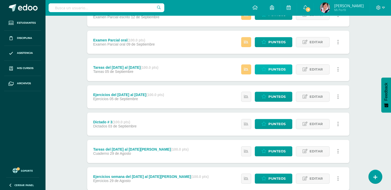
click at [278, 70] on span "Punteos" at bounding box center [276, 70] width 17 height 10
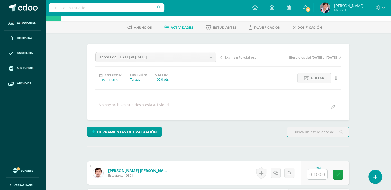
scroll to position [62, 0]
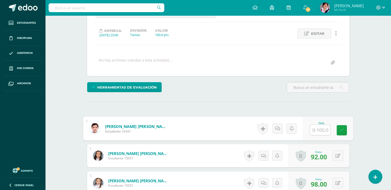
click at [317, 130] on input "text" at bounding box center [320, 130] width 21 height 10
type input "85"
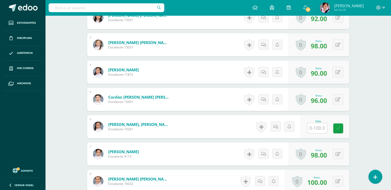
scroll to position [205, 0]
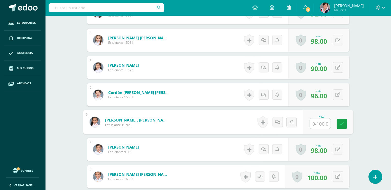
click at [320, 122] on input "text" at bounding box center [320, 123] width 21 height 10
type input "90"
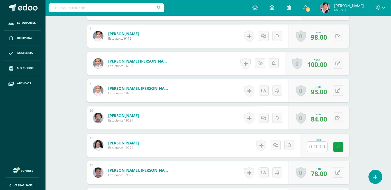
scroll to position [318, 0]
click at [314, 145] on input "text" at bounding box center [320, 146] width 21 height 10
type input "97"
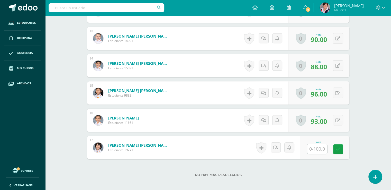
scroll to position [489, 0]
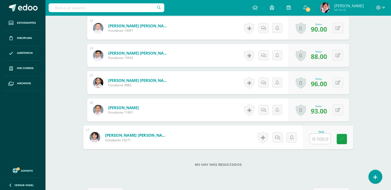
click at [319, 136] on input "text" at bounding box center [320, 138] width 21 height 10
type input "90"
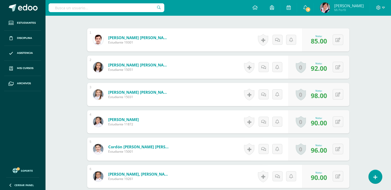
scroll to position [0, 0]
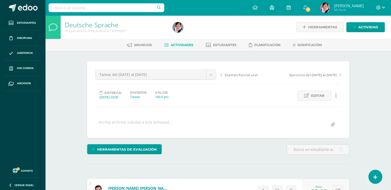
click at [183, 43] on span "Actividades" at bounding box center [182, 45] width 23 height 4
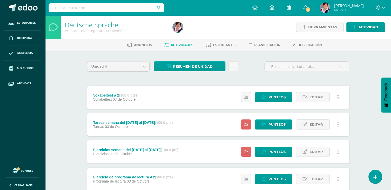
click at [337, 124] on icon at bounding box center [338, 125] width 2 height 6
click at [318, 157] on link "Eliminar" at bounding box center [328, 157] width 53 height 8
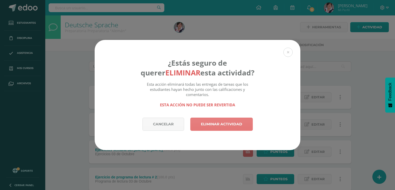
click at [226, 127] on link "Eliminar actividad" at bounding box center [221, 123] width 62 height 13
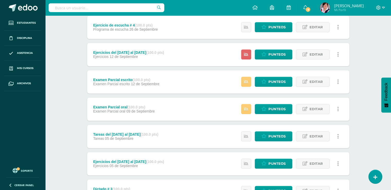
scroll to position [319, 0]
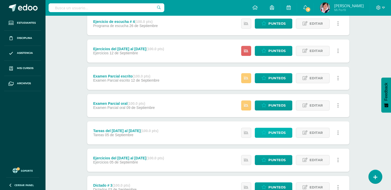
click at [277, 131] on span "Punteos" at bounding box center [276, 133] width 17 height 10
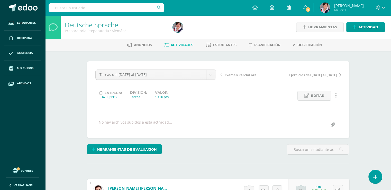
click at [186, 44] on span "Actividades" at bounding box center [182, 45] width 23 height 4
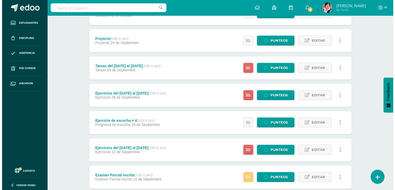
scroll to position [227, 0]
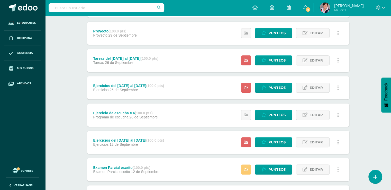
click at [337, 61] on icon at bounding box center [338, 61] width 2 height 6
click at [318, 93] on link "Eliminar" at bounding box center [328, 93] width 53 height 8
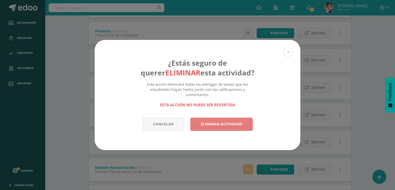
click at [220, 123] on link "Eliminar actividad" at bounding box center [221, 123] width 62 height 13
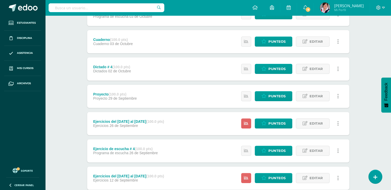
scroll to position [170, 0]
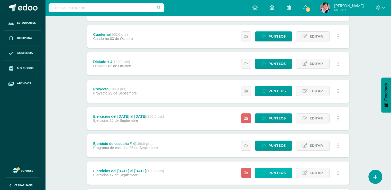
click at [276, 172] on span "Punteos" at bounding box center [276, 173] width 17 height 10
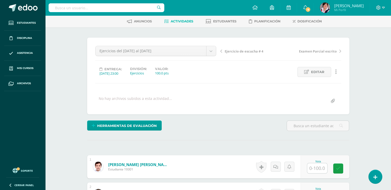
scroll to position [31, 0]
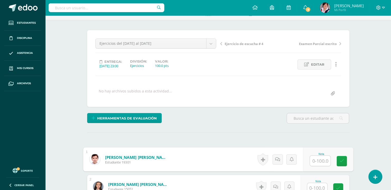
click at [316, 161] on input "text" at bounding box center [320, 161] width 21 height 10
type input "90"
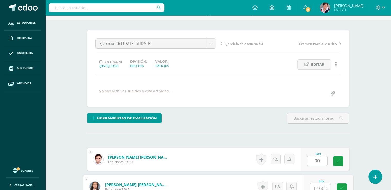
scroll to position [34, 0]
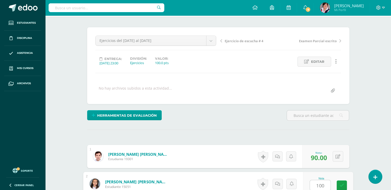
type input "100"
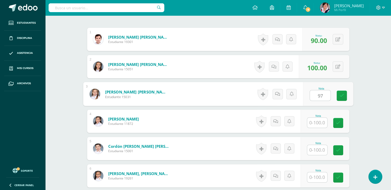
type input "97"
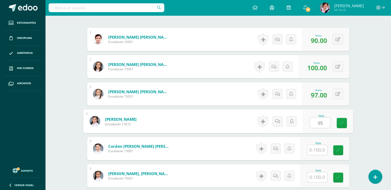
type input "95"
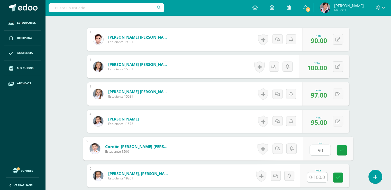
type input "90"
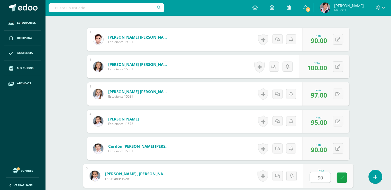
type input "90"
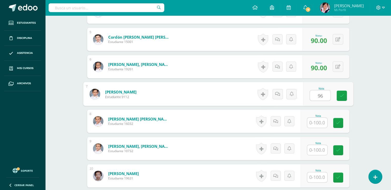
type input "96"
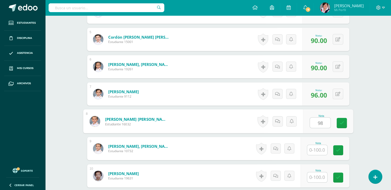
type input "98"
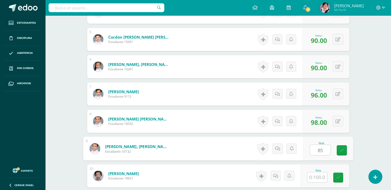
type input "85"
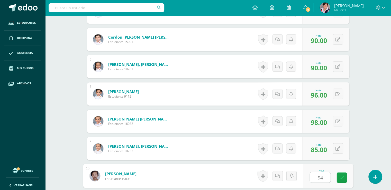
type input "94"
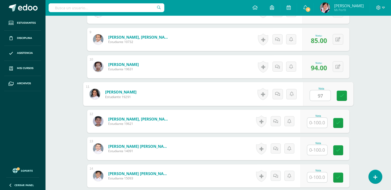
type input "97"
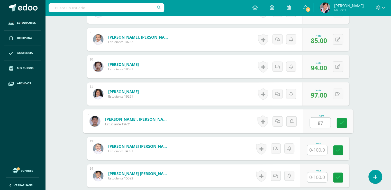
type input "87"
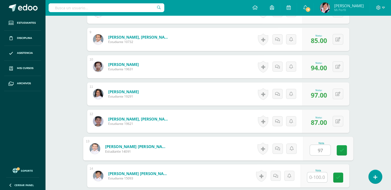
type input "97"
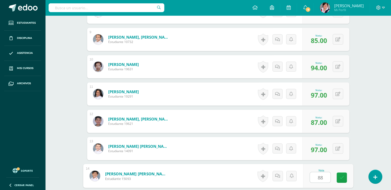
type input "88"
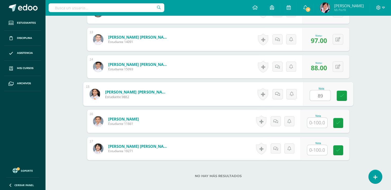
type input "89"
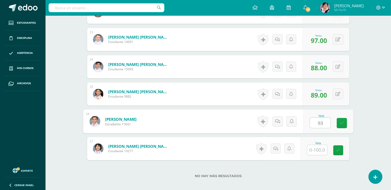
type input "93"
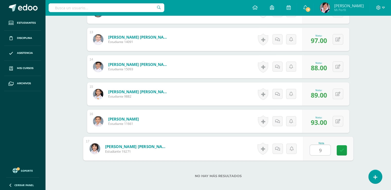
type input "97"
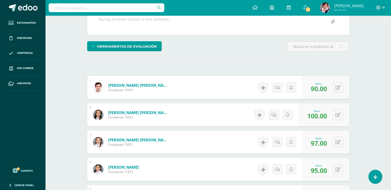
scroll to position [0, 0]
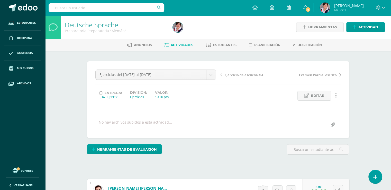
click at [182, 45] on span "Actividades" at bounding box center [182, 45] width 23 height 4
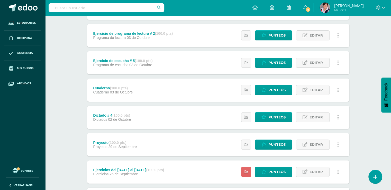
scroll to position [126, 0]
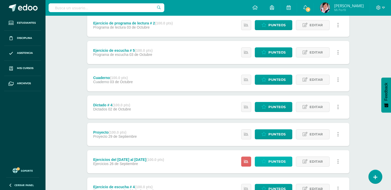
click at [275, 163] on span "Punteos" at bounding box center [276, 162] width 17 height 10
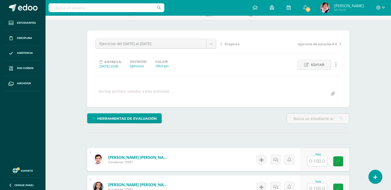
scroll to position [31, 0]
click at [317, 159] on input "text" at bounding box center [320, 161] width 21 height 10
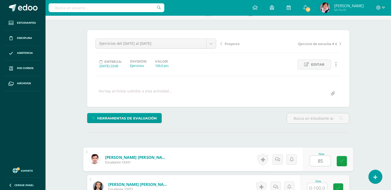
type input "85"
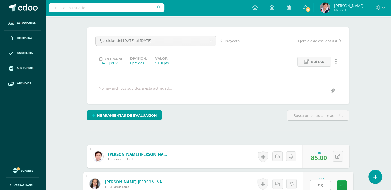
type input "98"
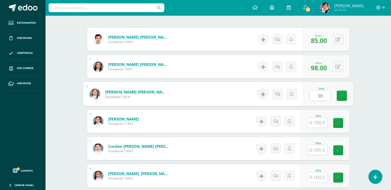
type input "90"
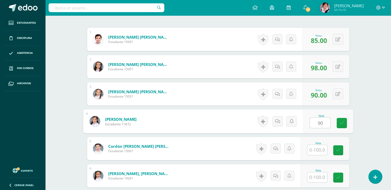
type input "90"
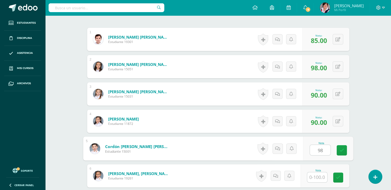
type input "98"
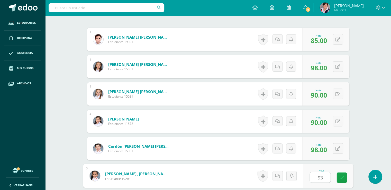
type input "93"
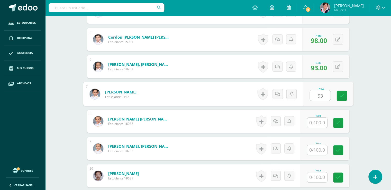
type input "93"
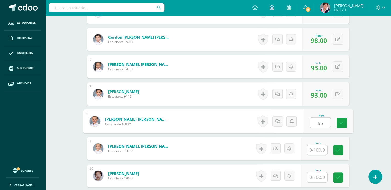
type input "95"
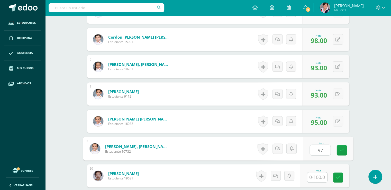
type input "97"
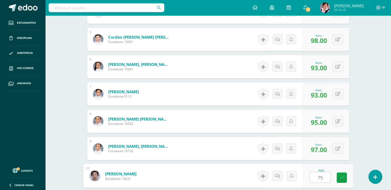
type input "75"
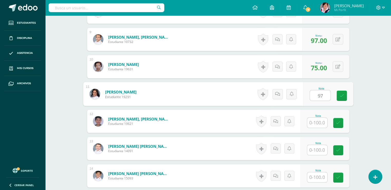
type input "97"
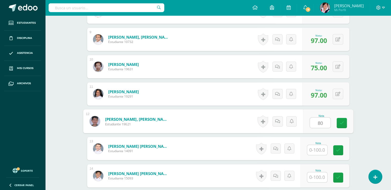
type input "80"
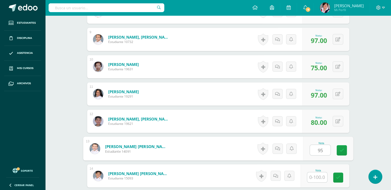
type input "95"
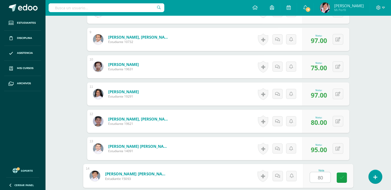
type input "80"
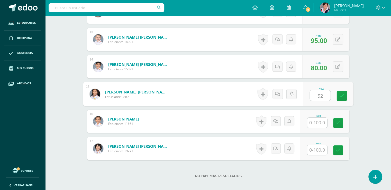
type input "92"
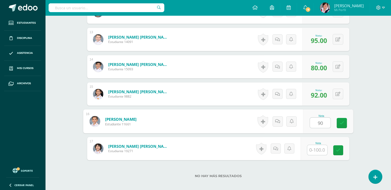
type input "90"
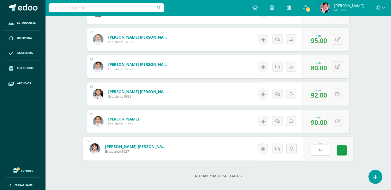
type input "98"
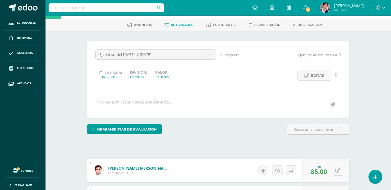
scroll to position [0, 0]
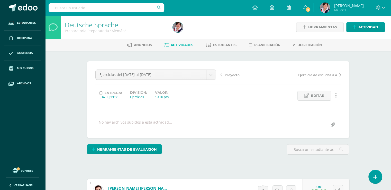
click at [184, 44] on span "Actividades" at bounding box center [182, 45] width 23 height 4
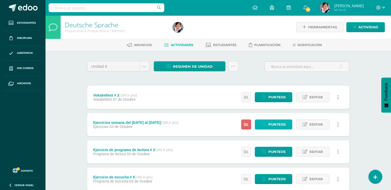
click at [275, 125] on span "Punteos" at bounding box center [276, 125] width 17 height 10
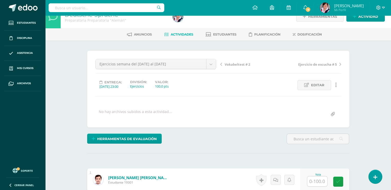
scroll to position [21, 0]
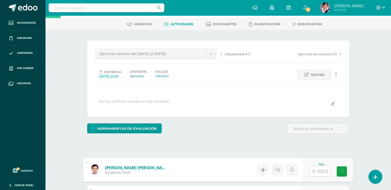
click at [319, 171] on input "text" at bounding box center [320, 171] width 21 height 10
type input "90"
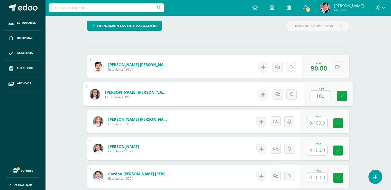
type input "100"
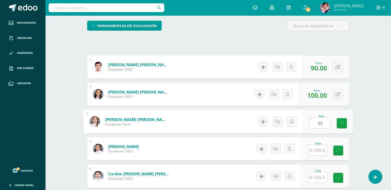
type input "95"
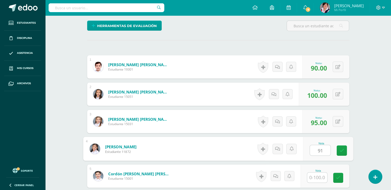
type input "91"
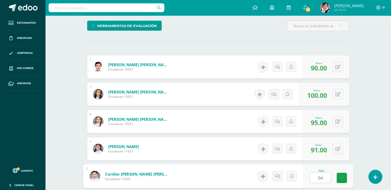
type input "94"
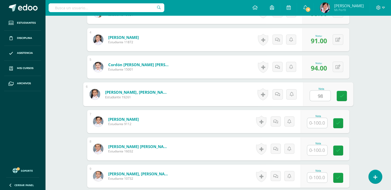
type input "98"
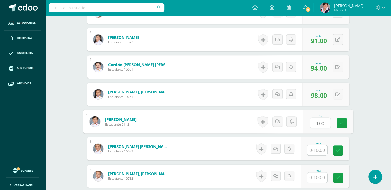
type input "100"
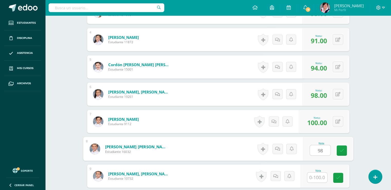
type input "98"
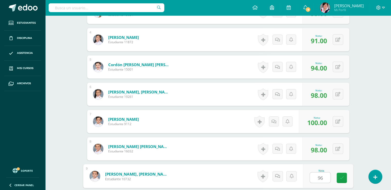
type input "96"
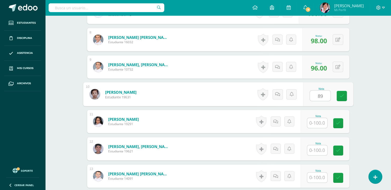
type input "89"
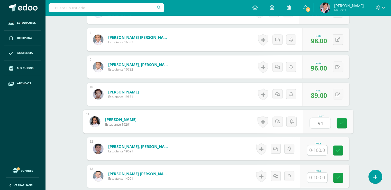
type input "94"
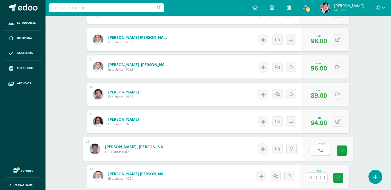
type input "94"
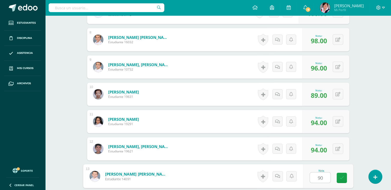
type input "90"
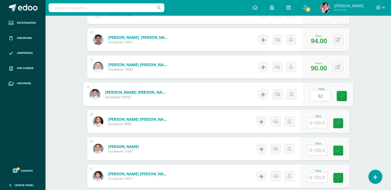
type input "92"
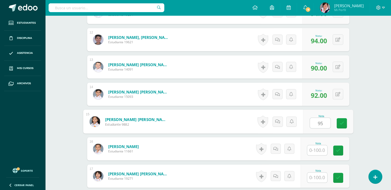
type input "95"
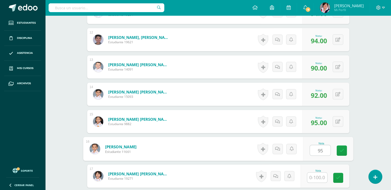
type input "95"
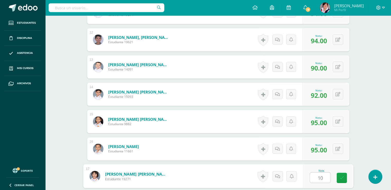
type input "100"
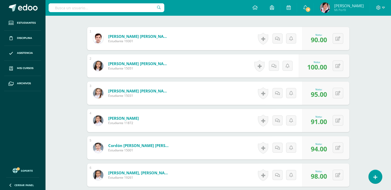
scroll to position [0, 0]
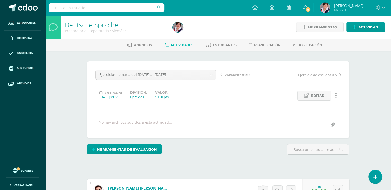
click at [180, 44] on span "Actividades" at bounding box center [182, 45] width 23 height 4
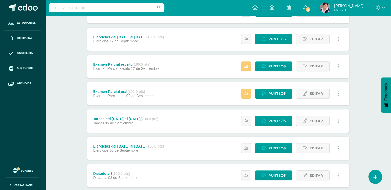
scroll to position [302, 0]
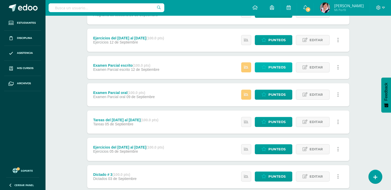
click at [274, 66] on span "Punteos" at bounding box center [276, 67] width 17 height 10
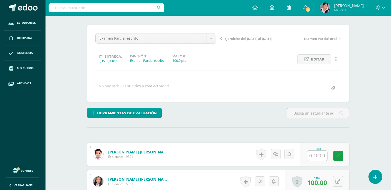
scroll to position [41, 0]
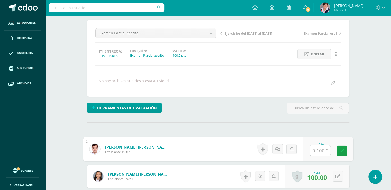
click at [317, 148] on input "text" at bounding box center [320, 150] width 21 height 10
type input "97"
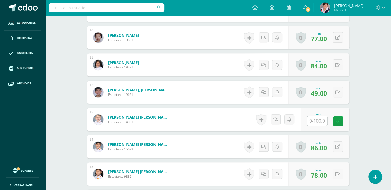
scroll to position [403, 0]
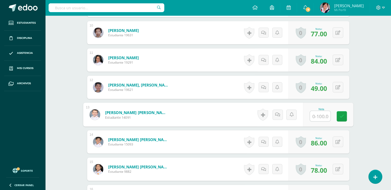
click at [316, 115] on input "text" at bounding box center [320, 116] width 21 height 10
type input "87"
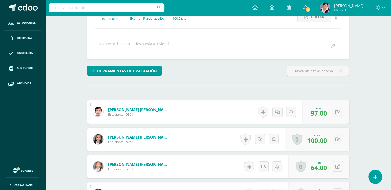
scroll to position [0, 0]
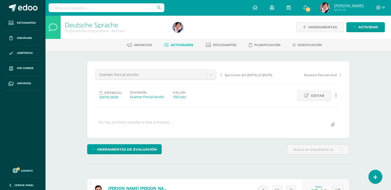
click at [178, 44] on span "Actividades" at bounding box center [182, 45] width 23 height 4
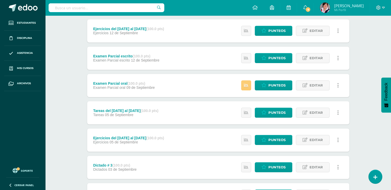
scroll to position [314, 0]
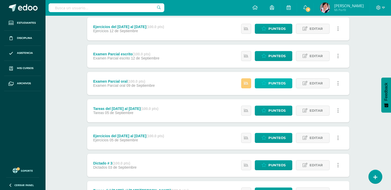
click at [275, 84] on span "Punteos" at bounding box center [276, 83] width 17 height 10
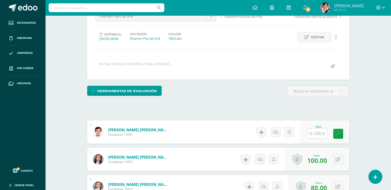
scroll to position [79, 0]
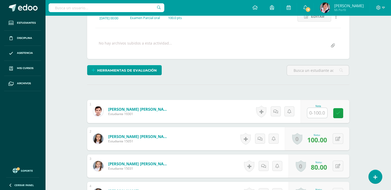
click at [315, 111] on input "text" at bounding box center [317, 113] width 20 height 10
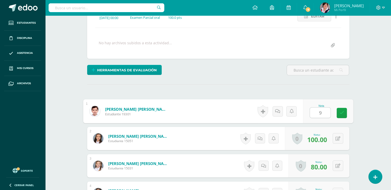
type input "90"
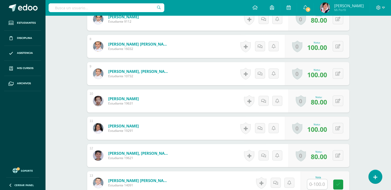
scroll to position [405, 0]
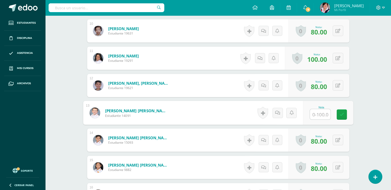
click at [318, 113] on input "text" at bounding box center [320, 114] width 21 height 10
type input "90"
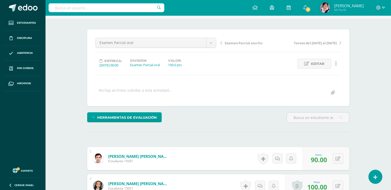
scroll to position [0, 0]
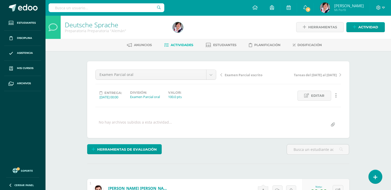
click at [181, 45] on span "Actividades" at bounding box center [182, 45] width 23 height 4
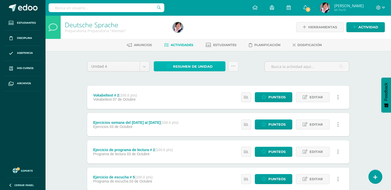
click at [197, 65] on span "Resumen de unidad" at bounding box center [193, 67] width 40 height 10
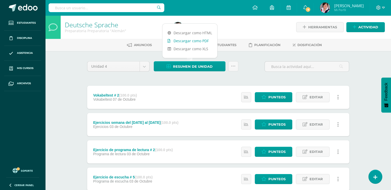
click at [193, 40] on link "Descargar como PDF" at bounding box center [189, 41] width 55 height 8
